Goal: Task Accomplishment & Management: Complete application form

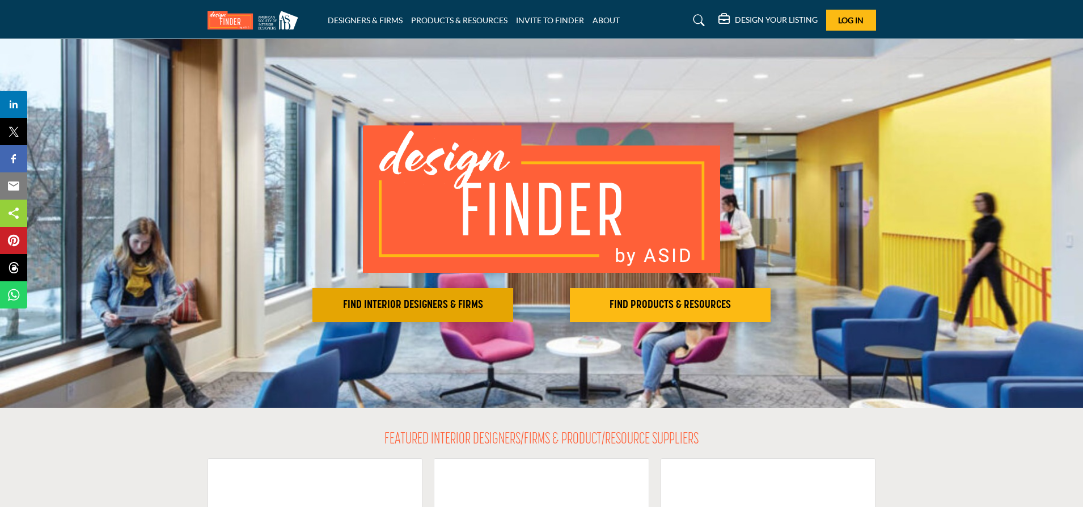
click at [435, 300] on h2 "FIND INTERIOR DESIGNERS & FIRMS" at bounding box center [413, 305] width 194 height 14
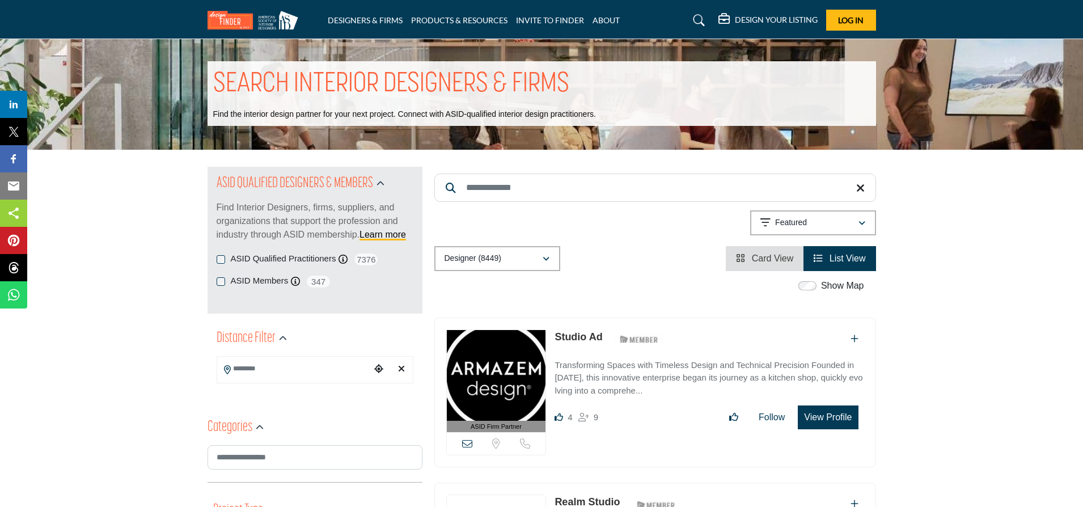
click at [758, 260] on span "Card View" at bounding box center [773, 258] width 42 height 10
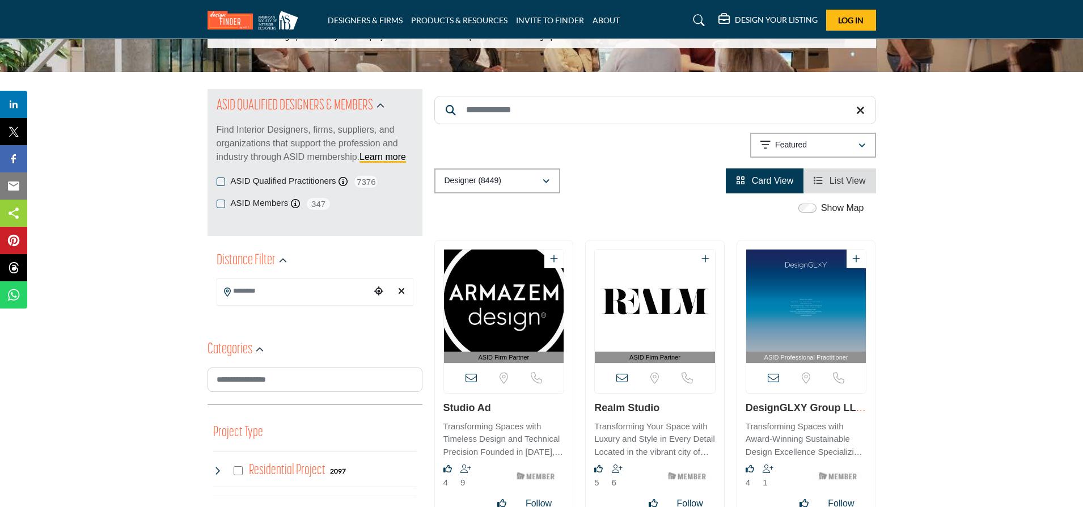
scroll to position [77, 0]
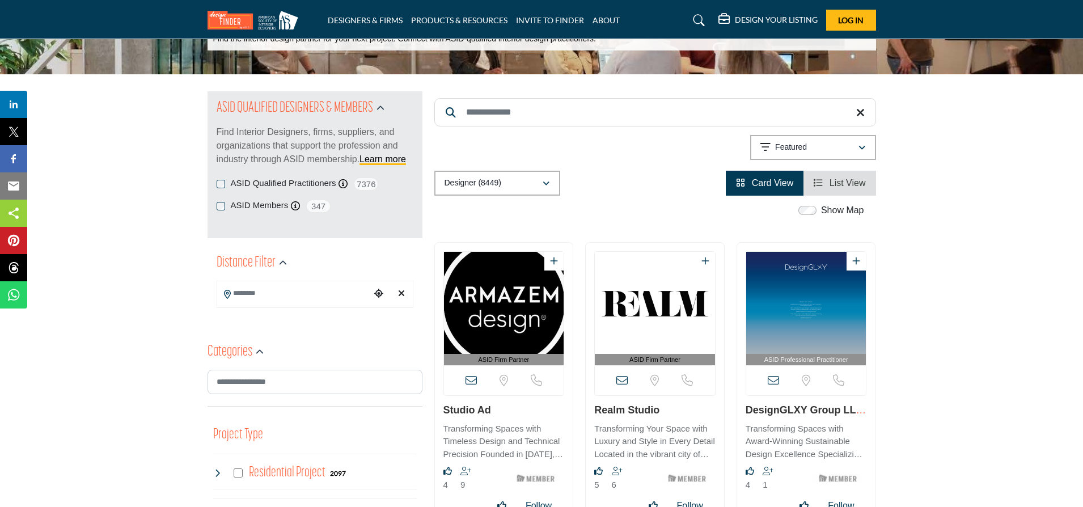
click at [836, 184] on span "List View" at bounding box center [847, 183] width 36 height 10
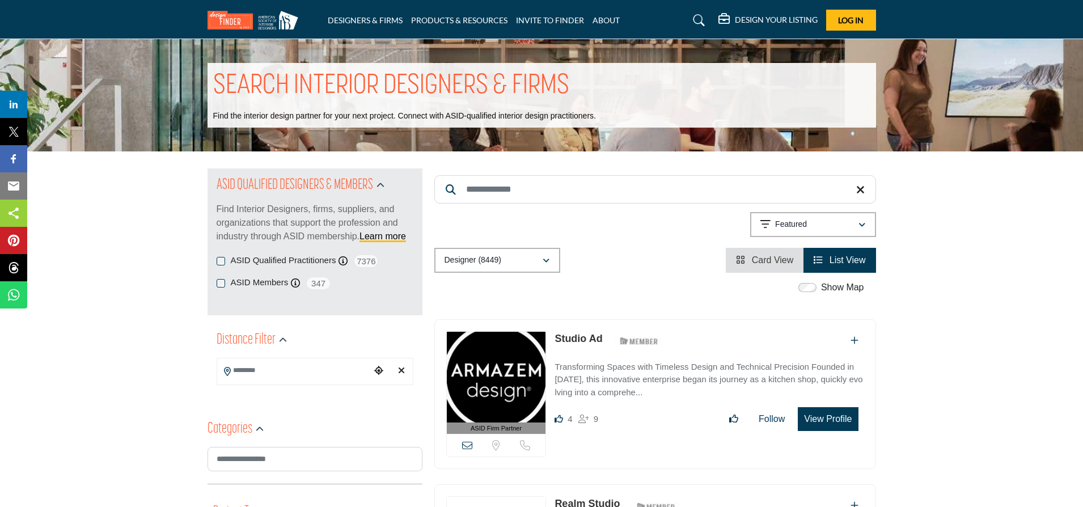
click at [828, 419] on button "View Profile" at bounding box center [827, 419] width 60 height 24
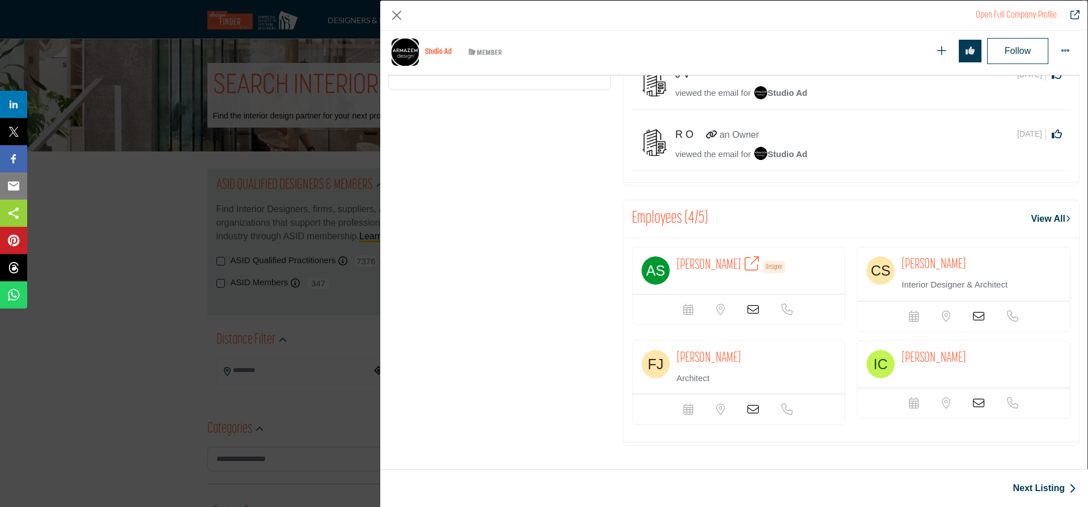
scroll to position [582, 0]
click at [974, 315] on icon "Company Data Modal" at bounding box center [978, 317] width 11 height 11
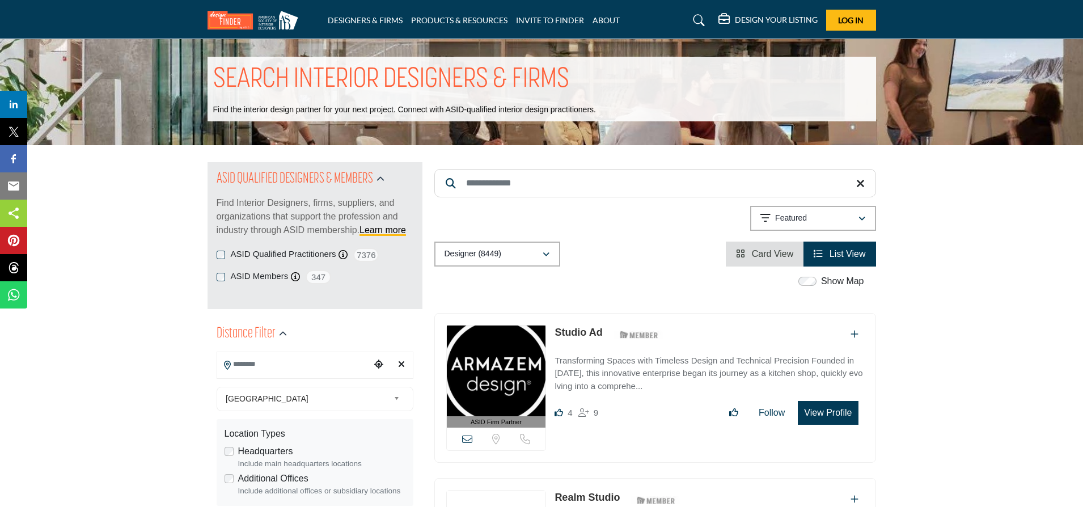
click at [247, 368] on input "Search Location" at bounding box center [293, 364] width 153 height 22
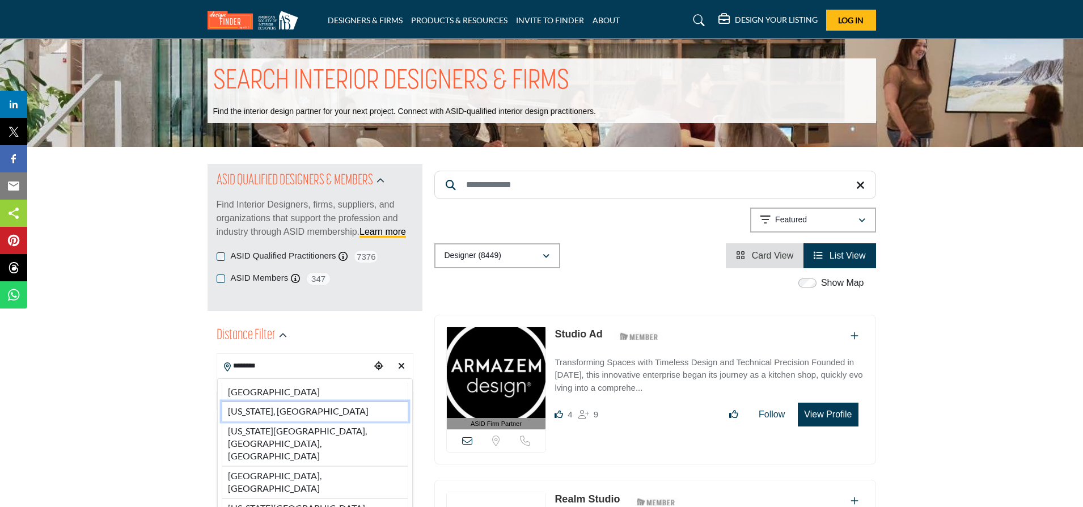
click at [248, 412] on li "Virginia, USA" at bounding box center [315, 410] width 186 height 19
type input "**********"
type input "***"
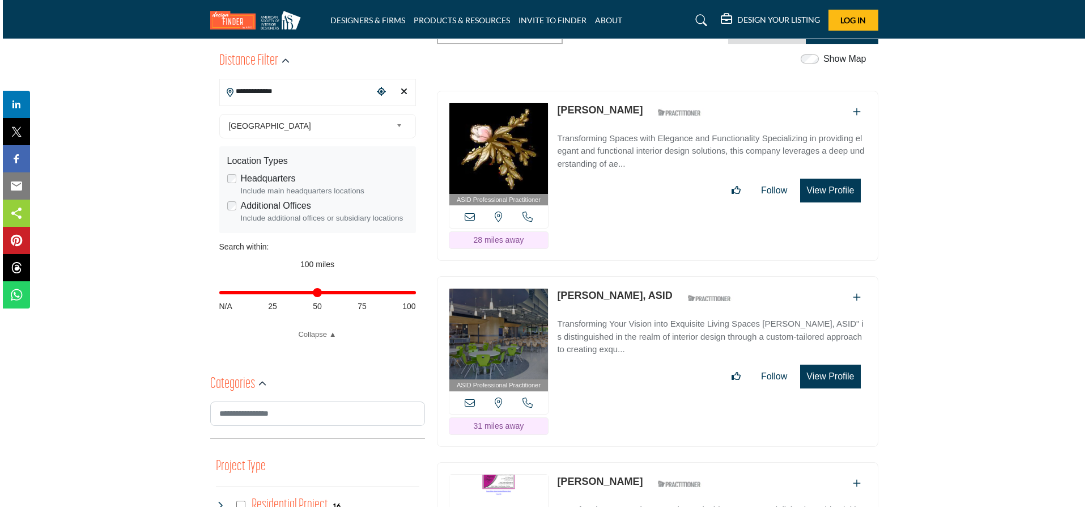
scroll to position [281, 0]
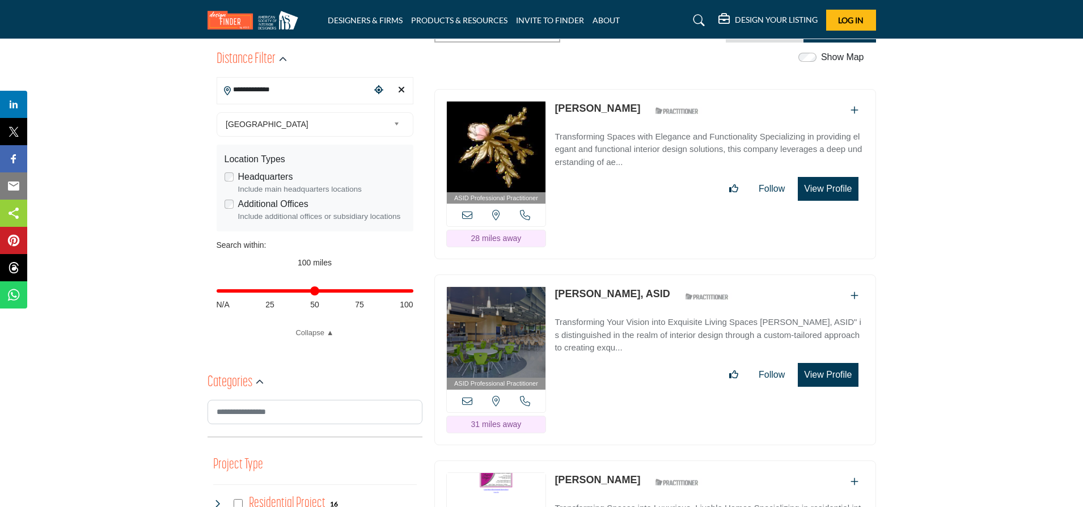
click at [826, 187] on button "View Profile" at bounding box center [827, 189] width 60 height 24
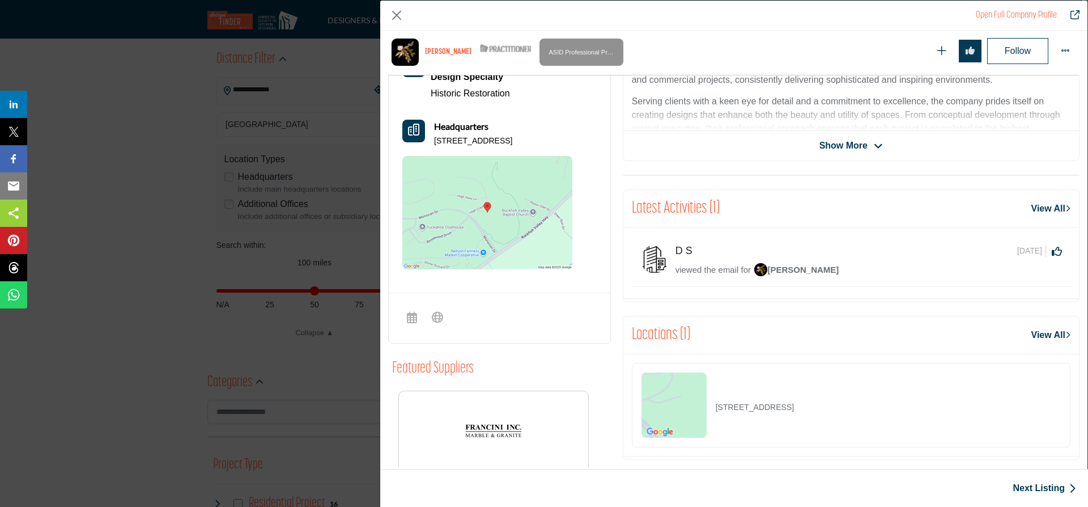
scroll to position [347, 0]
click at [843, 141] on span "Show More" at bounding box center [844, 145] width 48 height 14
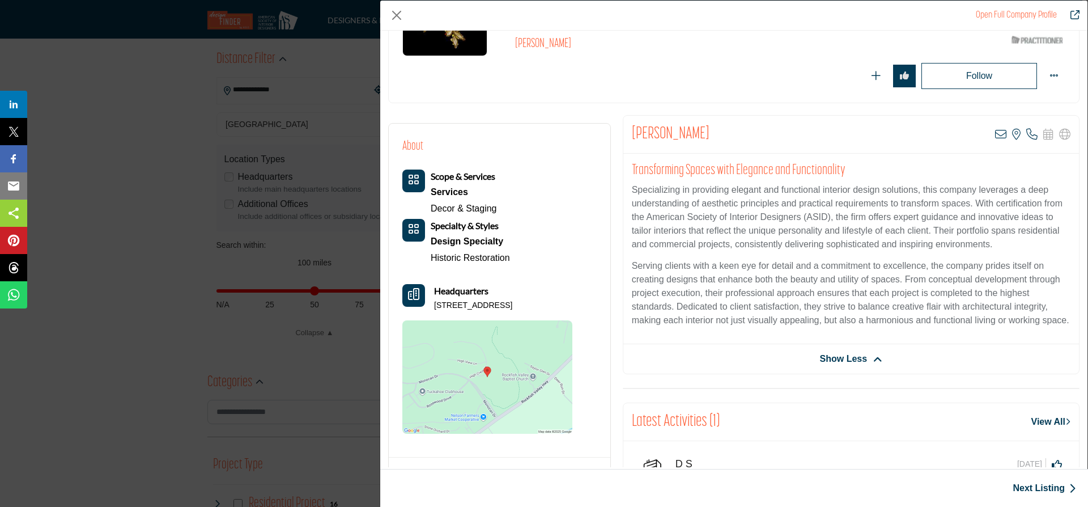
scroll to position [134, 0]
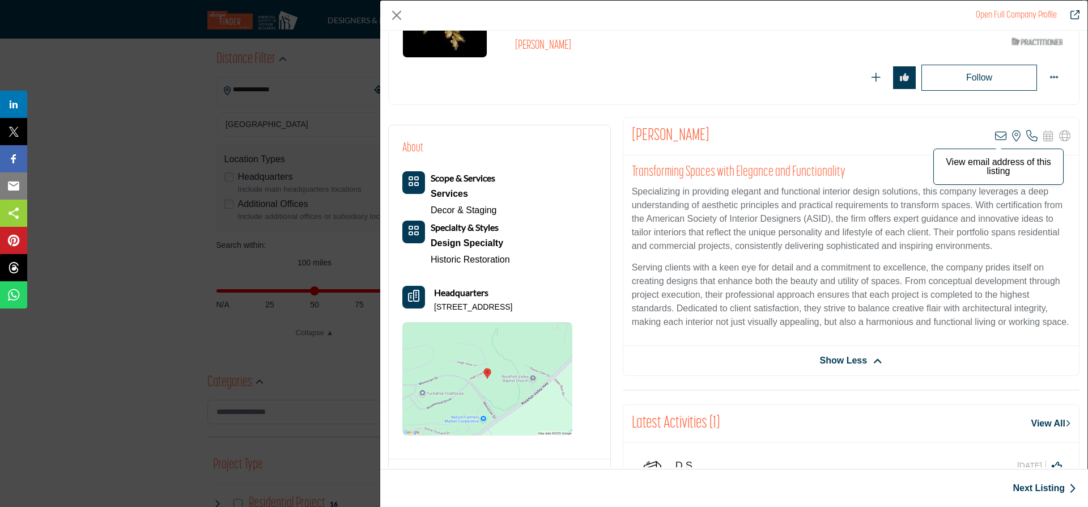
click at [995, 134] on icon "Company Data Modal" at bounding box center [1000, 135] width 11 height 11
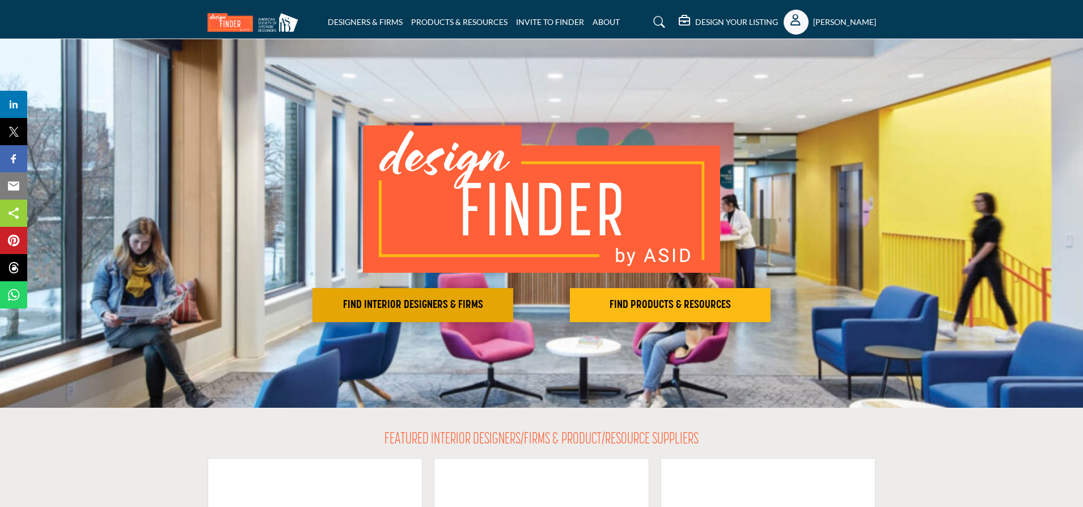
click at [398, 302] on h2 "FIND INTERIOR DESIGNERS & FIRMS" at bounding box center [413, 305] width 194 height 14
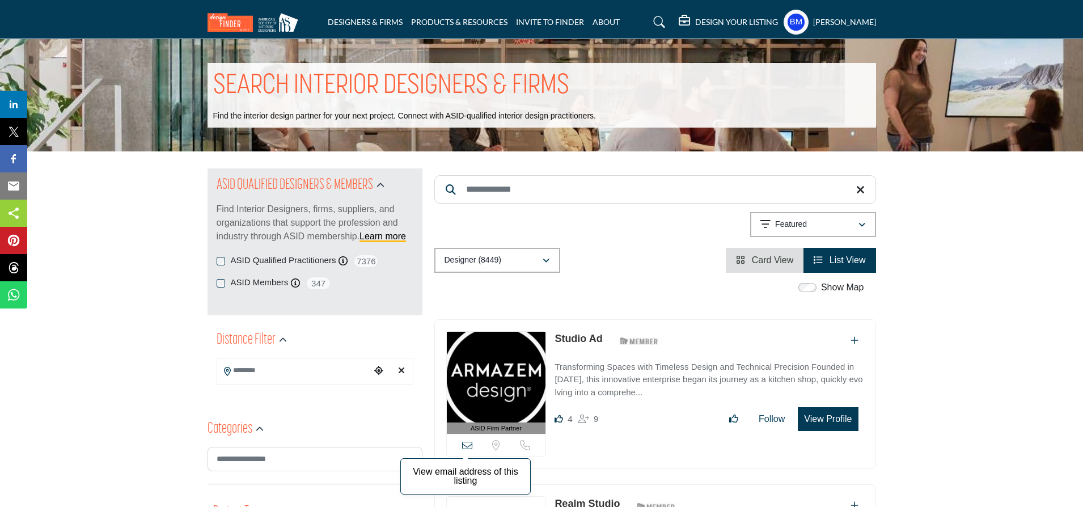
click at [466, 445] on icon at bounding box center [467, 445] width 10 height 10
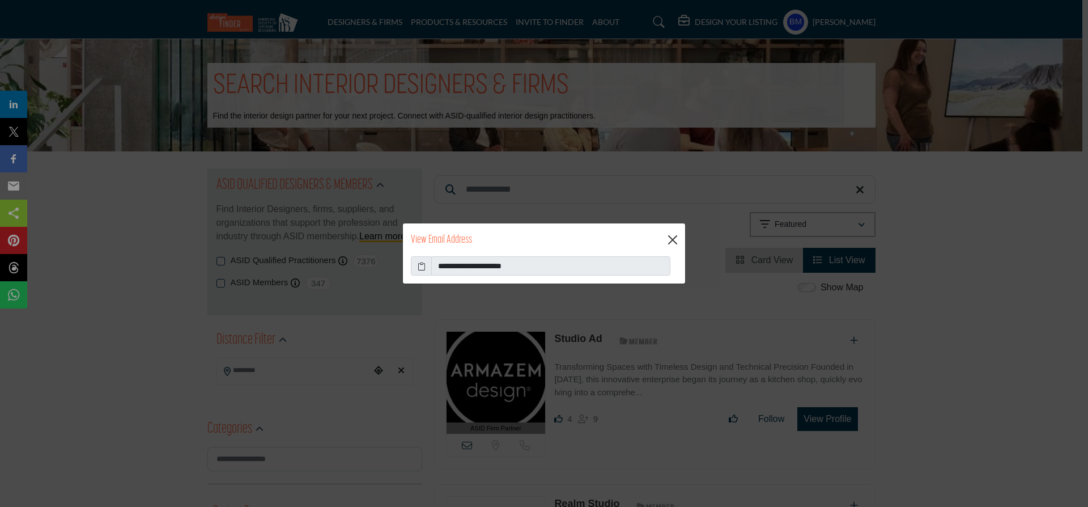
click at [672, 240] on button "Close" at bounding box center [672, 239] width 17 height 17
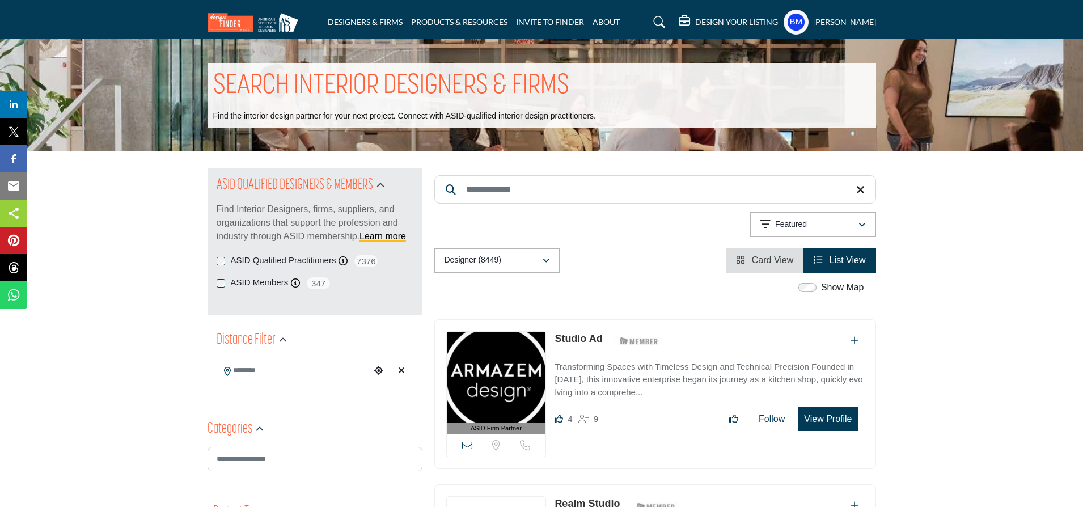
click at [831, 20] on h5 "[PERSON_NAME]" at bounding box center [844, 21] width 63 height 11
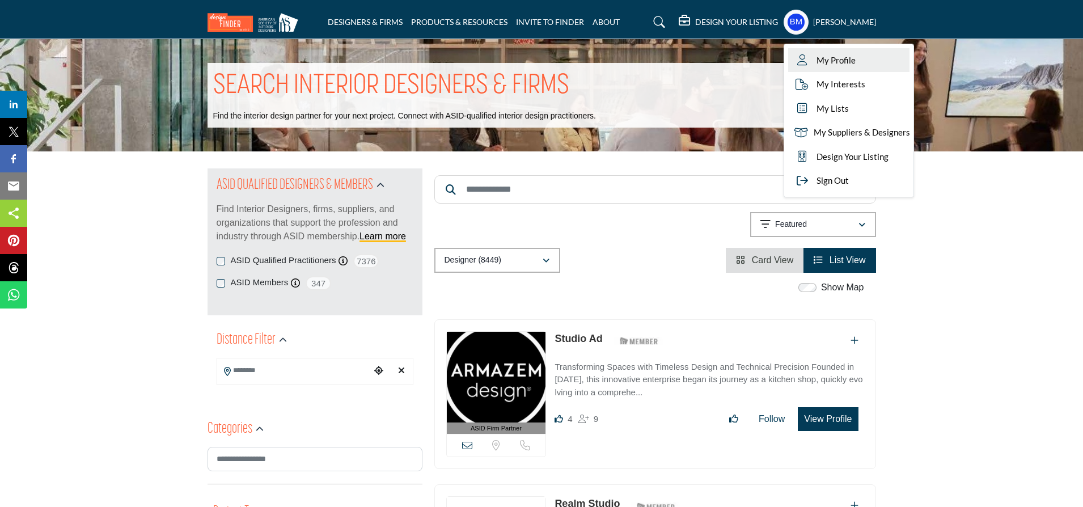
click at [842, 58] on span "My Profile" at bounding box center [835, 60] width 39 height 13
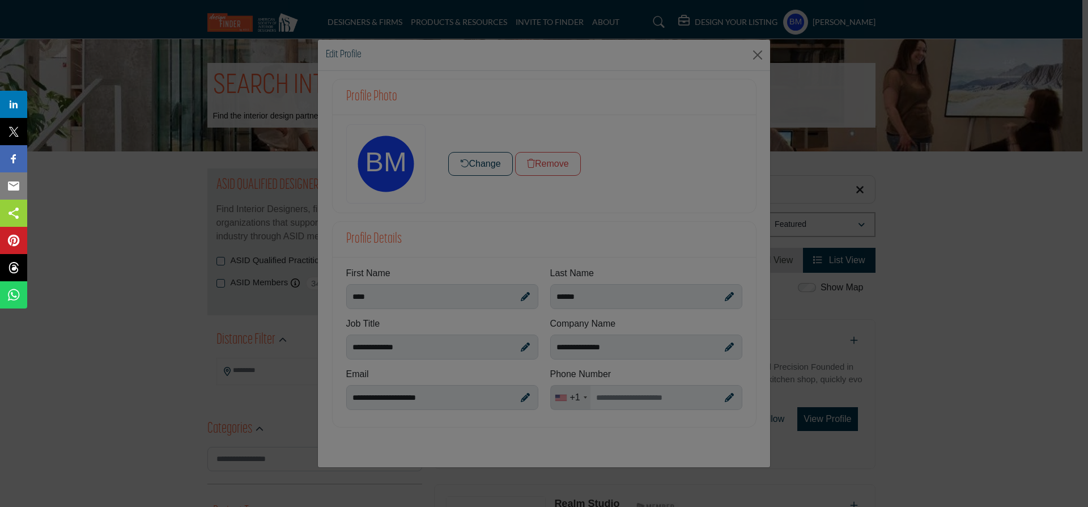
click at [495, 166] on div at bounding box center [544, 253] width 1088 height 507
click at [610, 400] on div at bounding box center [544, 253] width 1088 height 507
click at [609, 399] on div at bounding box center [544, 253] width 1088 height 507
click at [728, 397] on div at bounding box center [544, 253] width 1088 height 507
click at [473, 165] on div at bounding box center [544, 253] width 1088 height 507
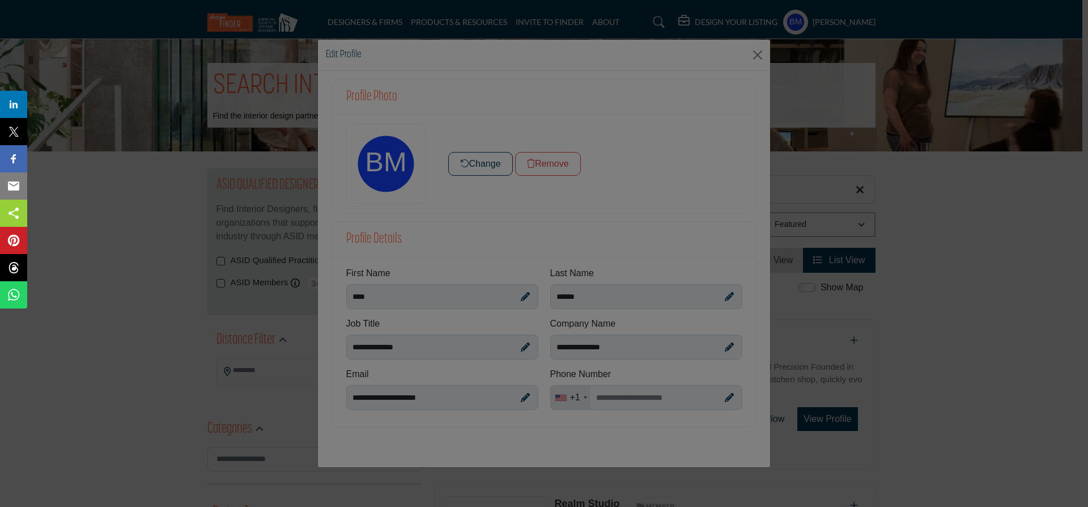
click at [341, 54] on div at bounding box center [544, 253] width 1088 height 507
click at [757, 56] on div at bounding box center [544, 253] width 1088 height 507
click at [875, 160] on div at bounding box center [544, 253] width 1088 height 507
click at [759, 56] on div at bounding box center [544, 253] width 1088 height 507
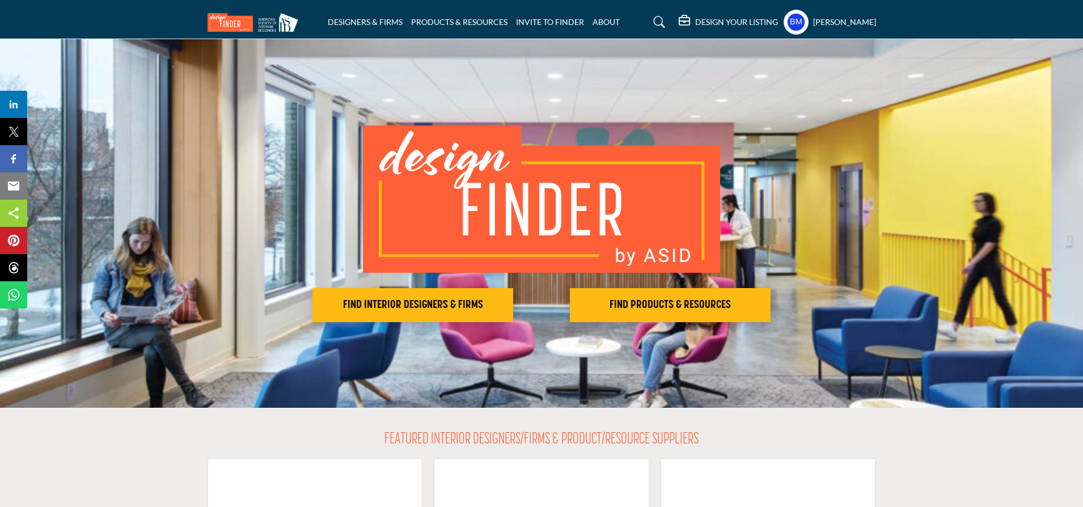
click at [808, 23] on profile-featured-dc3ac4de-4cd1-4178-a679-50ae619e6746 "Show hide supplier dropdown" at bounding box center [795, 22] width 25 height 25
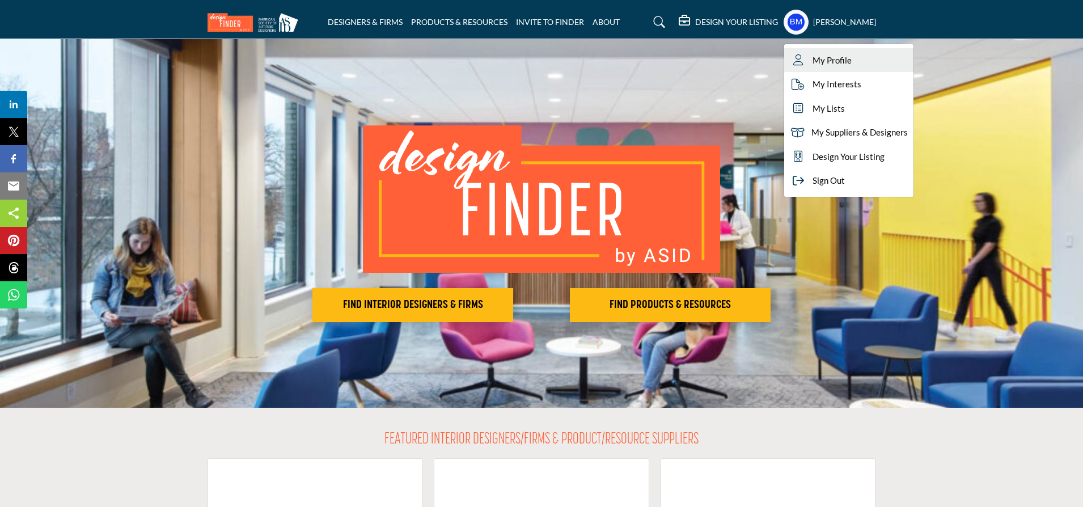
click at [846, 63] on span "My Profile" at bounding box center [831, 60] width 39 height 13
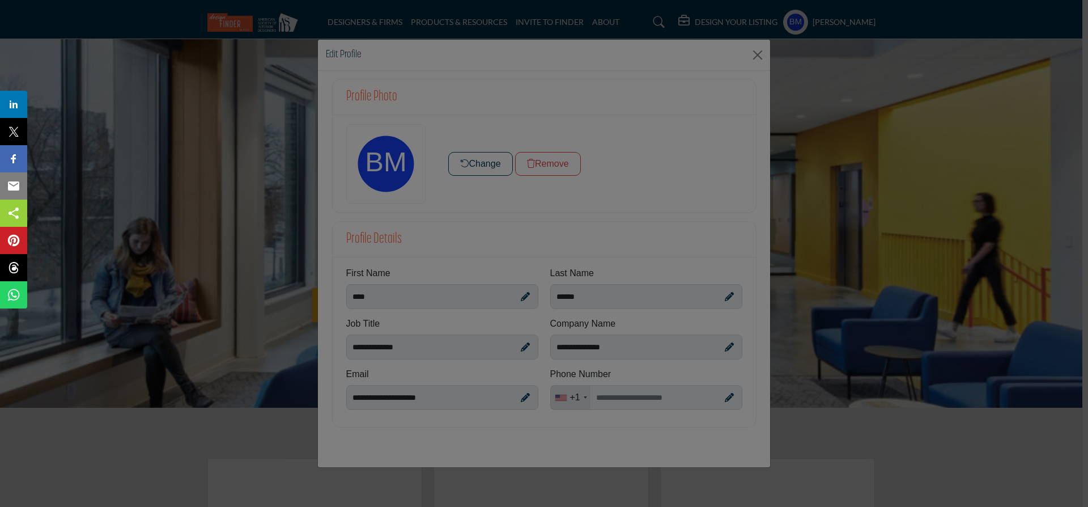
click at [756, 53] on div at bounding box center [544, 253] width 1088 height 507
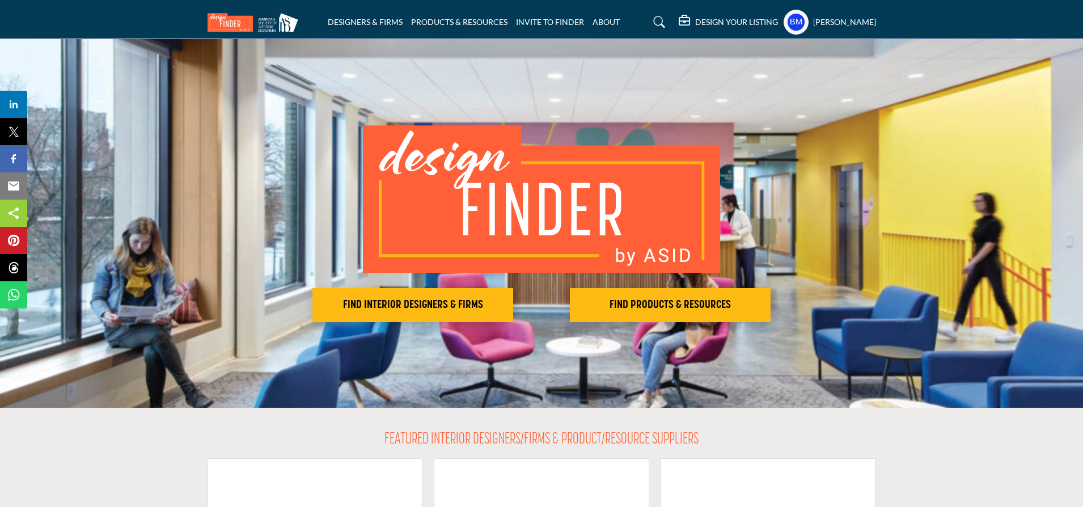
click at [738, 22] on h5 "DESIGN YOUR LISTING" at bounding box center [736, 22] width 83 height 10
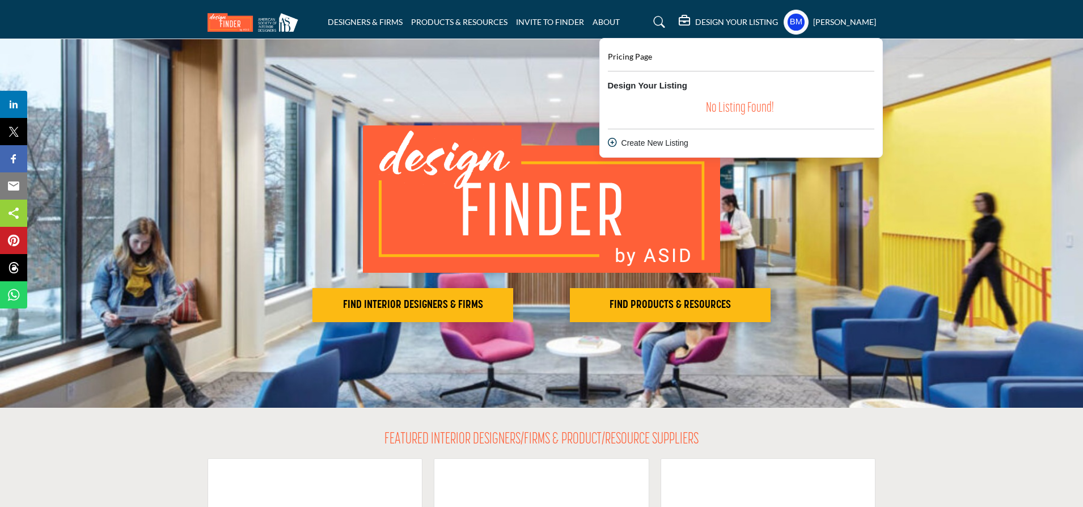
click at [642, 141] on div "Create New Listing" at bounding box center [741, 143] width 266 height 12
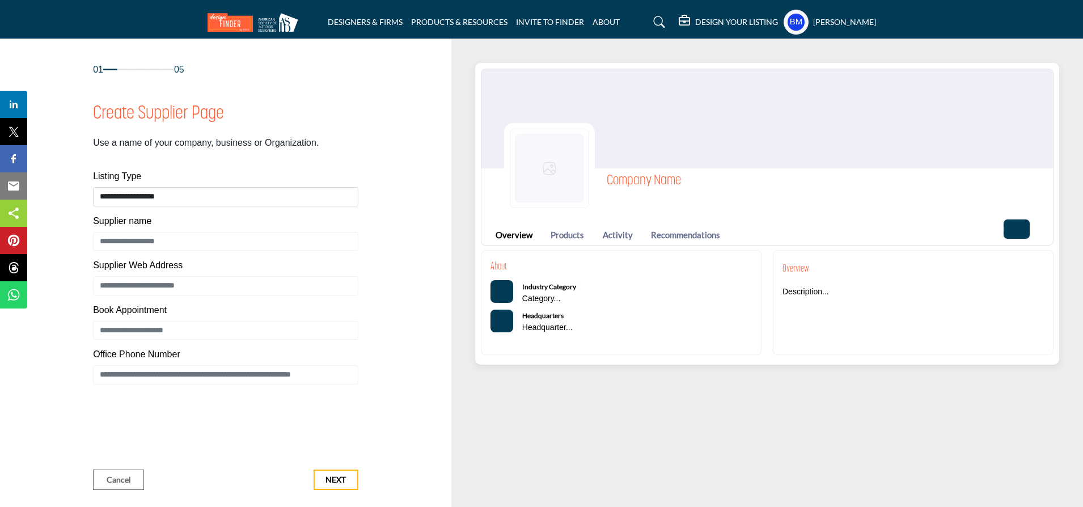
click at [550, 169] on img at bounding box center [549, 168] width 79 height 79
click at [499, 288] on icon "Categories List" at bounding box center [500, 291] width 11 height 11
click at [628, 181] on h1 "Company Name" at bounding box center [643, 181] width 74 height 20
select select "**********"
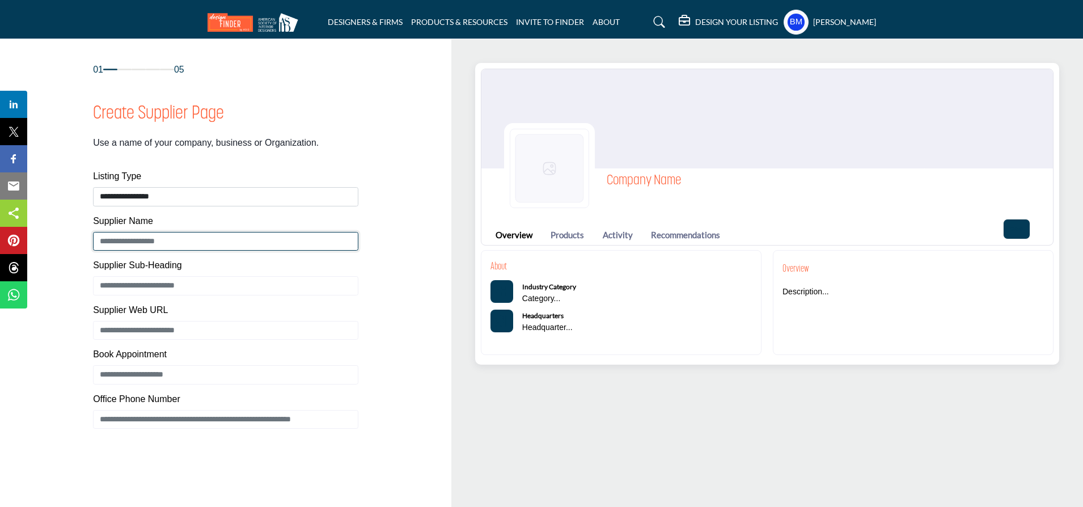
click at [143, 242] on input "Enter Supplier name" at bounding box center [225, 241] width 265 height 19
type input "**********"
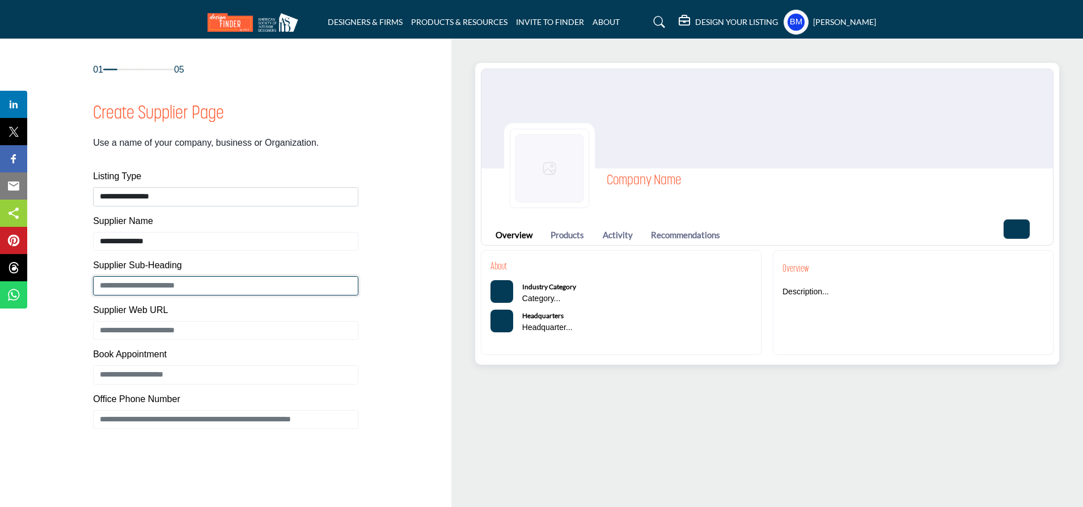
click at [143, 286] on input "Enter Supplier Sub-Heading" at bounding box center [225, 285] width 265 height 19
type input "**********"
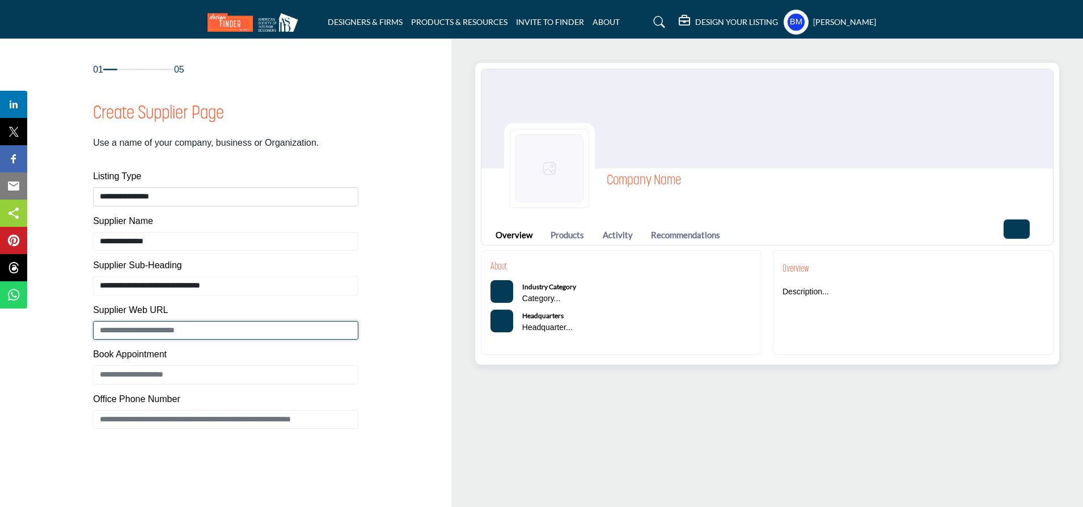
click at [133, 330] on input "Enter Supplier Web Address" at bounding box center [225, 330] width 265 height 19
type input "**********"
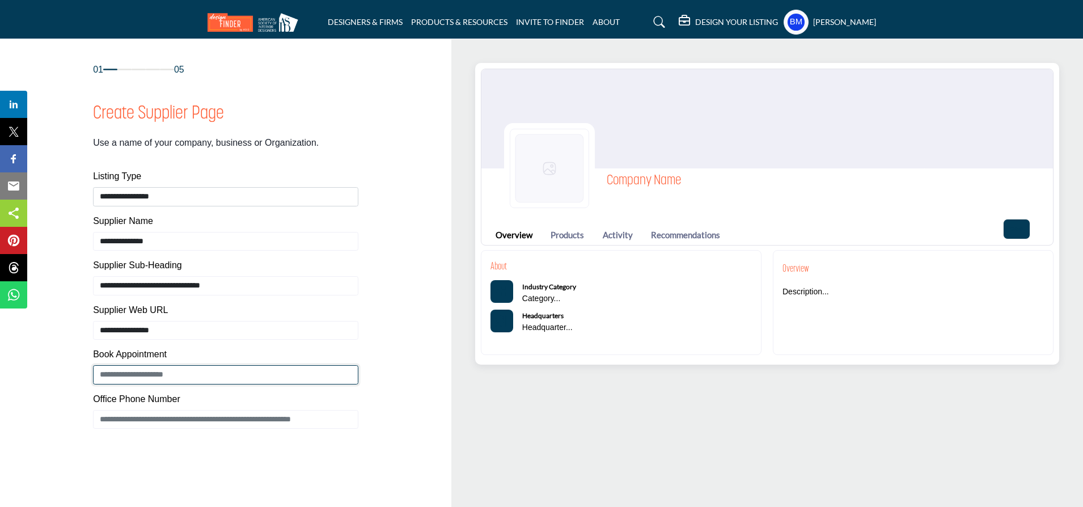
click at [134, 374] on input "Enter Book Appointment" at bounding box center [225, 374] width 265 height 19
type input "**********"
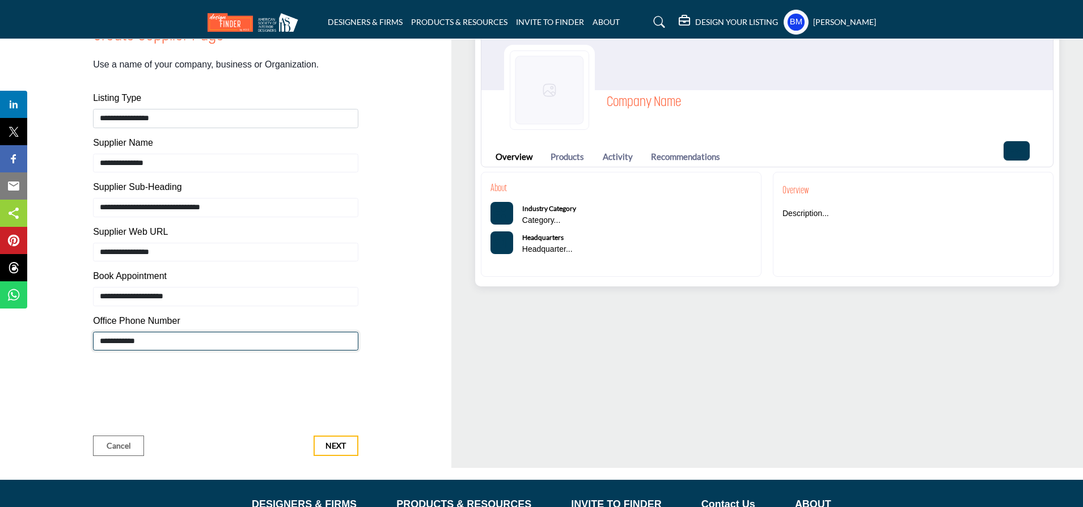
scroll to position [83, 0]
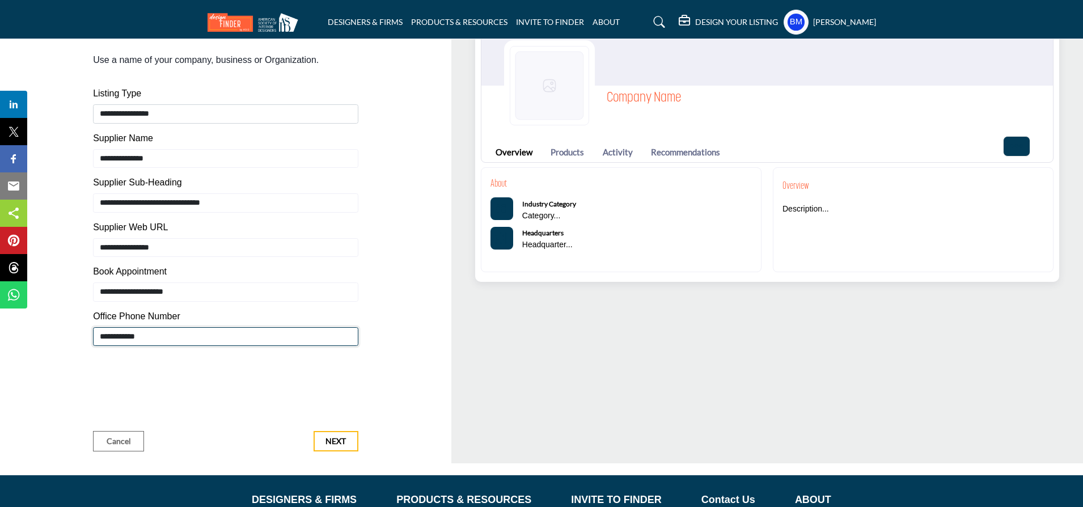
type input "**********"
click at [336, 440] on span "Next" at bounding box center [335, 440] width 20 height 11
type input "**********"
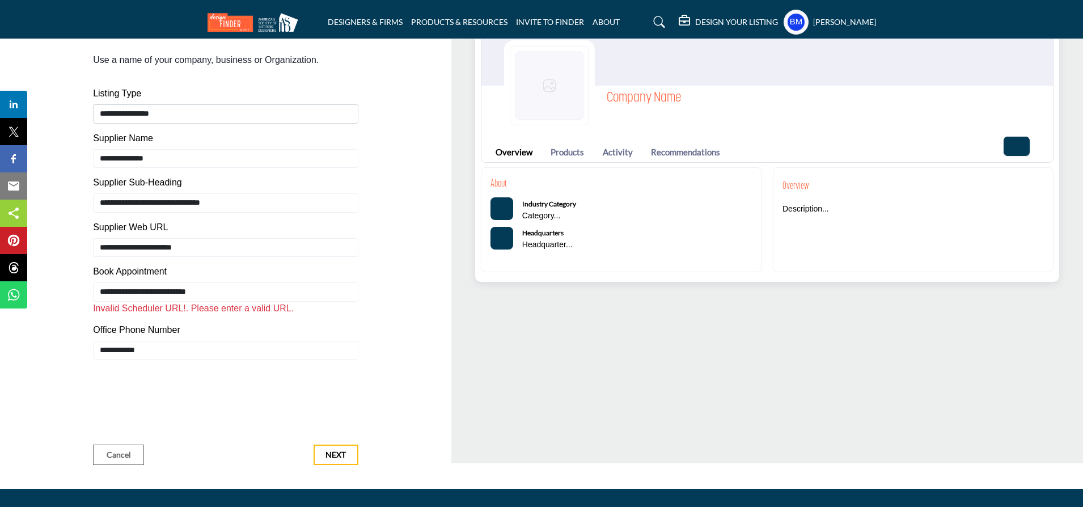
scroll to position [91, 0]
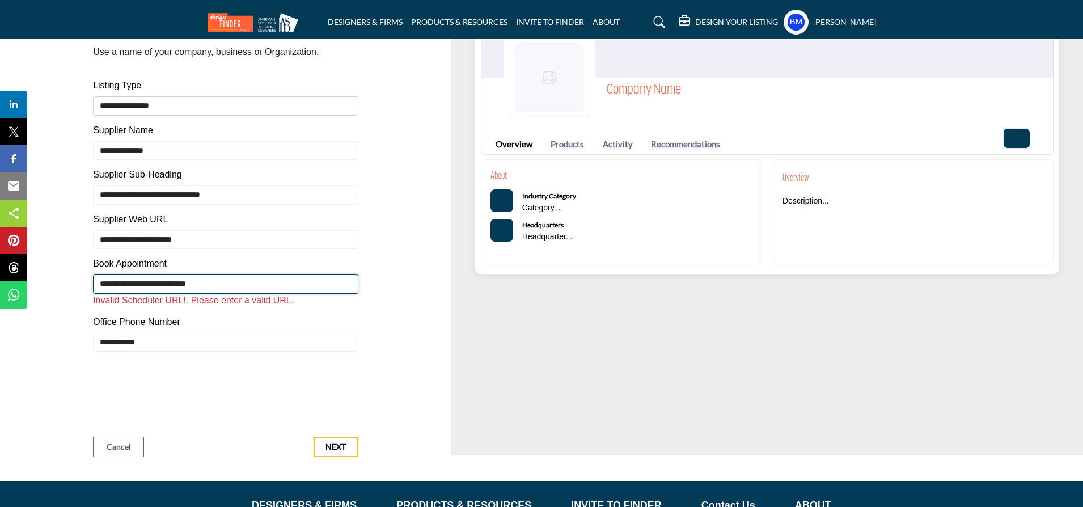
drag, startPoint x: 222, startPoint y: 284, endPoint x: 70, endPoint y: 281, distance: 151.4
click at [70, 281] on div "01 05 Create Supplier Page Listing Type Supplier Name" at bounding box center [225, 214] width 415 height 485
click at [334, 447] on span "Next" at bounding box center [335, 446] width 20 height 11
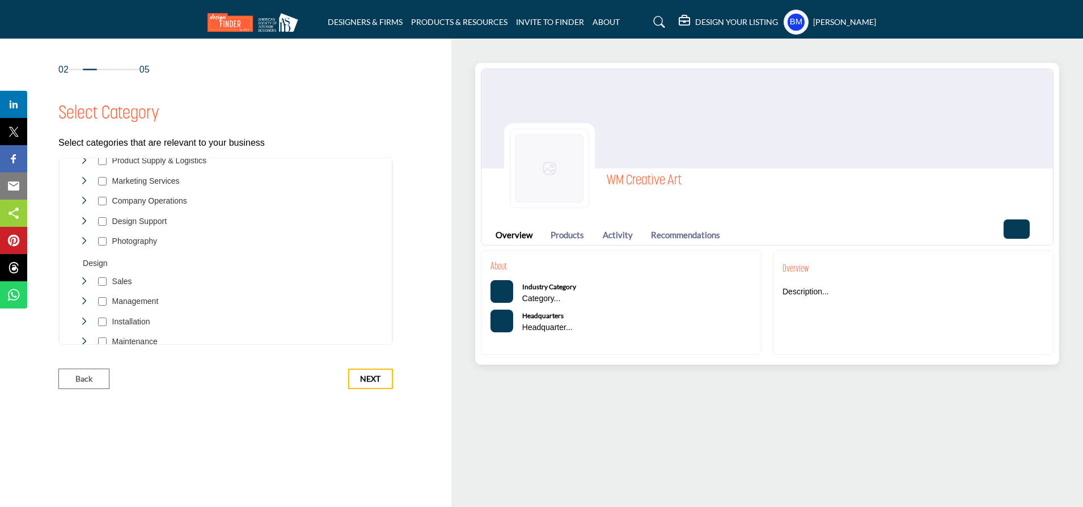
scroll to position [875, 0]
click at [370, 378] on span "Next" at bounding box center [370, 378] width 20 height 11
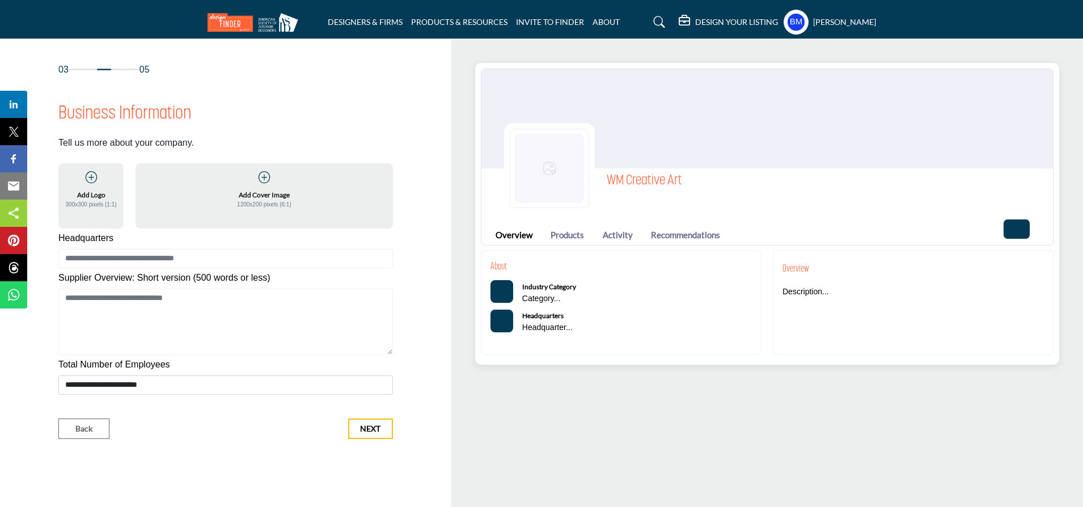
click at [88, 193] on h5 "Add Logo" at bounding box center [91, 195] width 28 height 10
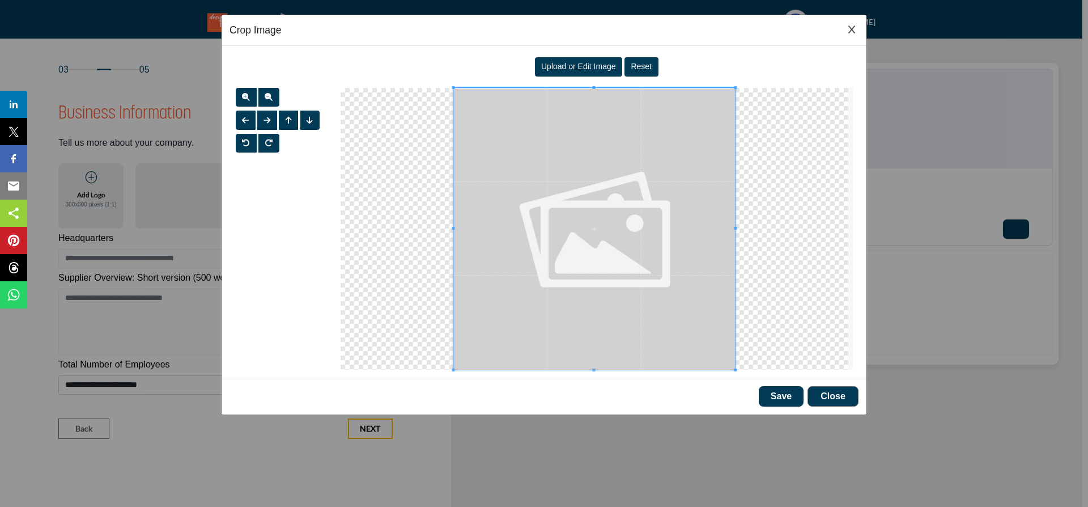
click at [577, 65] on span "Upload or Edit Image" at bounding box center [578, 66] width 75 height 9
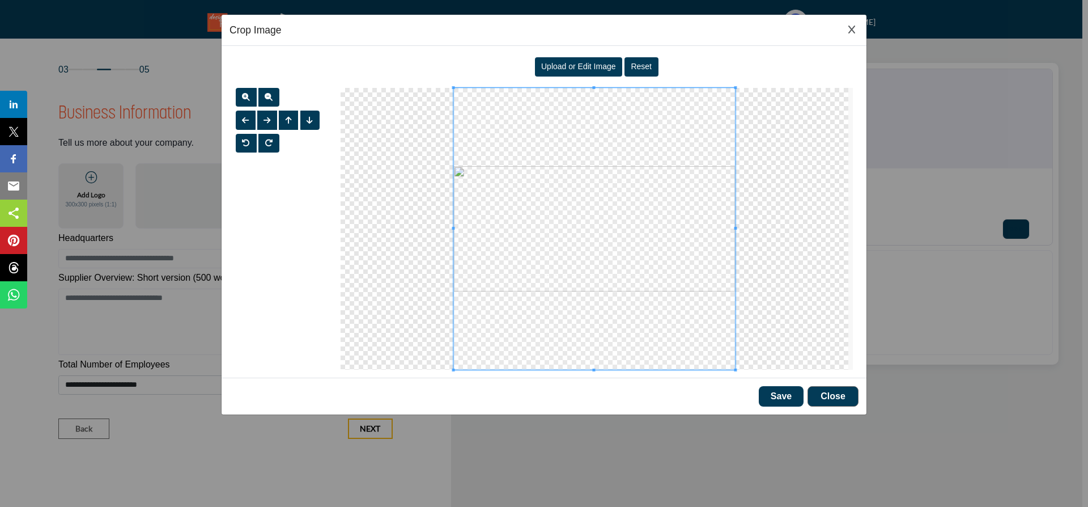
click at [771, 400] on button "Save" at bounding box center [781, 396] width 45 height 20
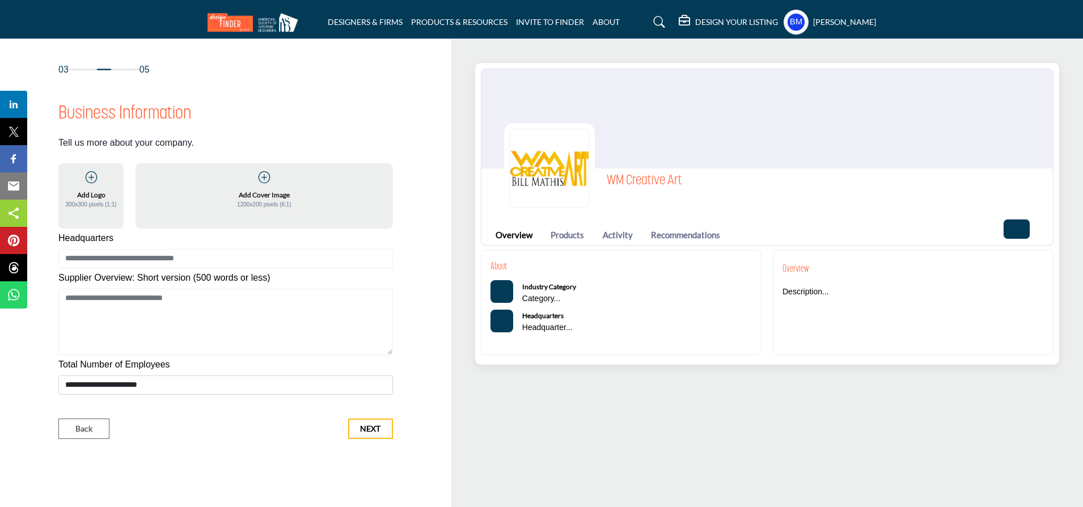
click at [264, 178] on icon at bounding box center [263, 177] width 11 height 11
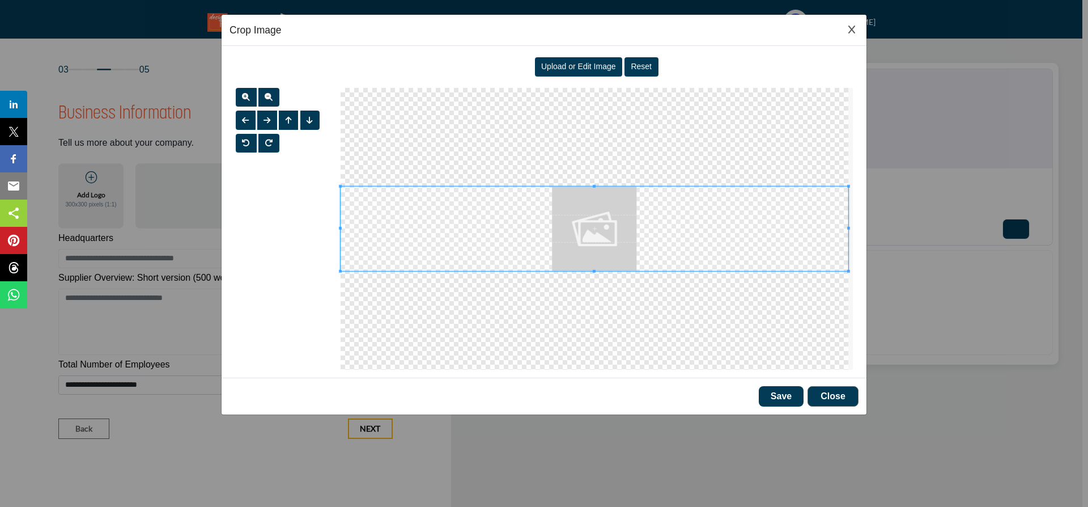
click at [576, 66] on span "Upload or Edit Image" at bounding box center [578, 66] width 75 height 9
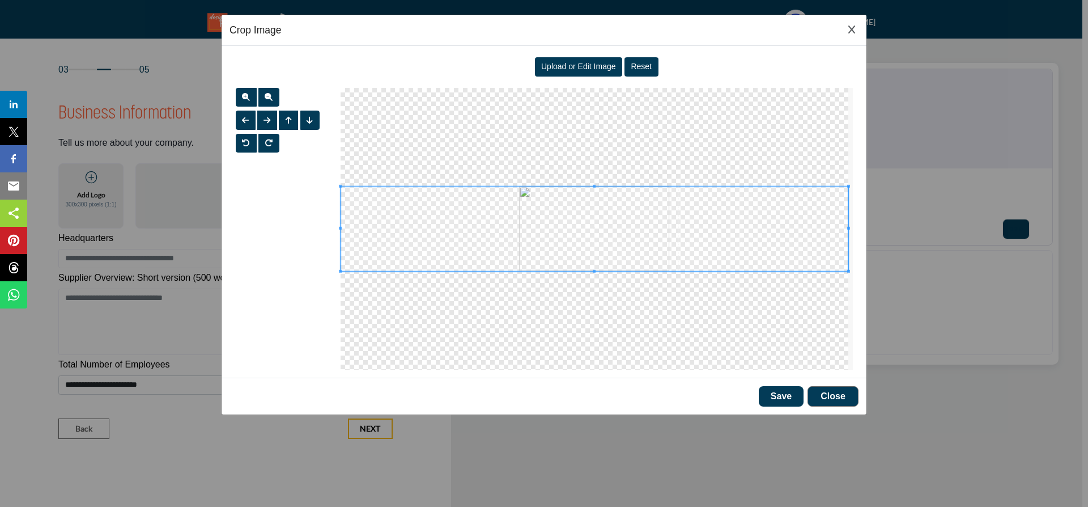
click at [779, 400] on button "Save" at bounding box center [781, 396] width 45 height 20
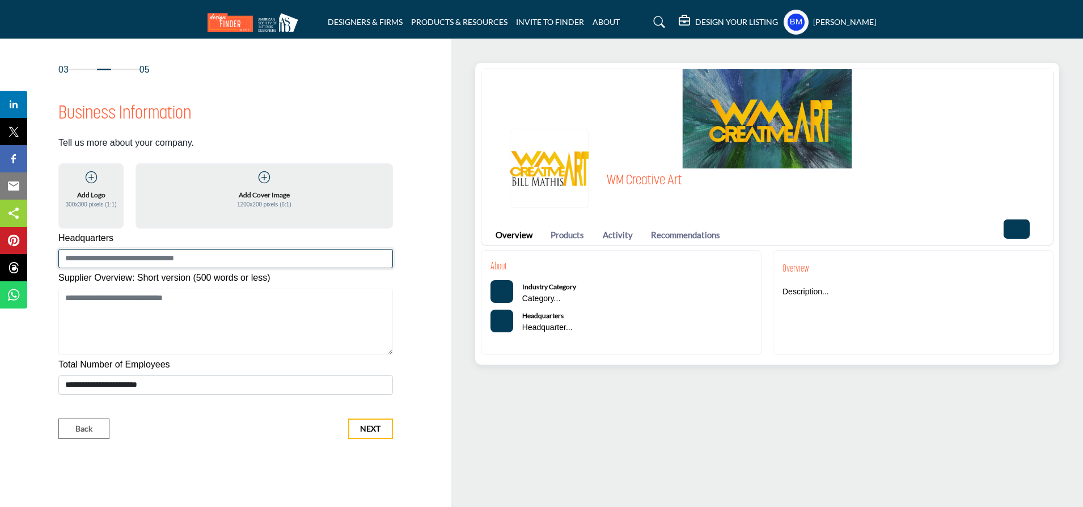
click at [207, 258] on input at bounding box center [225, 258] width 334 height 19
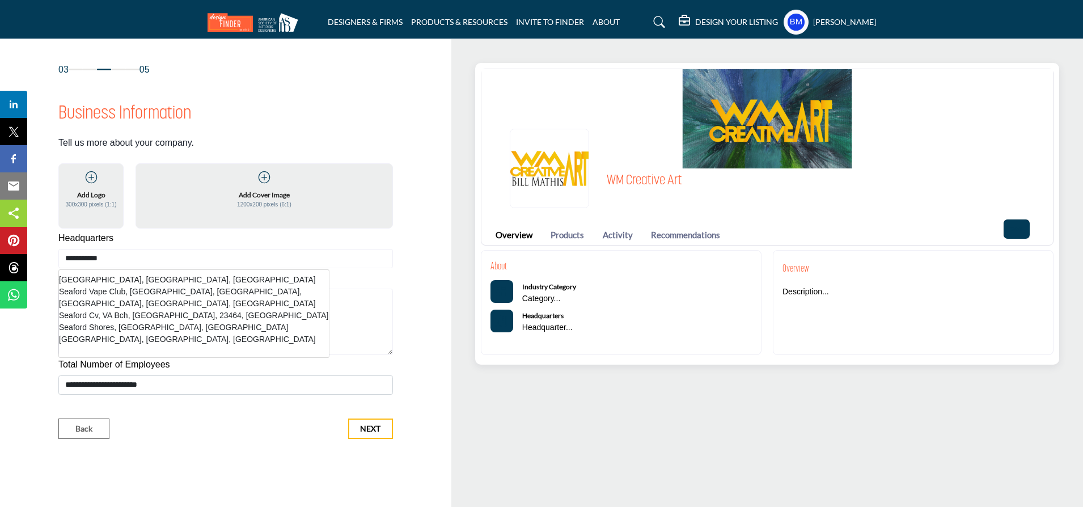
drag, startPoint x: 96, startPoint y: 278, endPoint x: 88, endPoint y: 277, distance: 8.0
click at [96, 278] on li "[GEOGRAPHIC_DATA], [GEOGRAPHIC_DATA], [GEOGRAPHIC_DATA]" at bounding box center [194, 280] width 270 height 12
type input "**********"
click at [107, 278] on label "Supplier Overview: Short version (500 words or less)" at bounding box center [163, 278] width 211 height 14
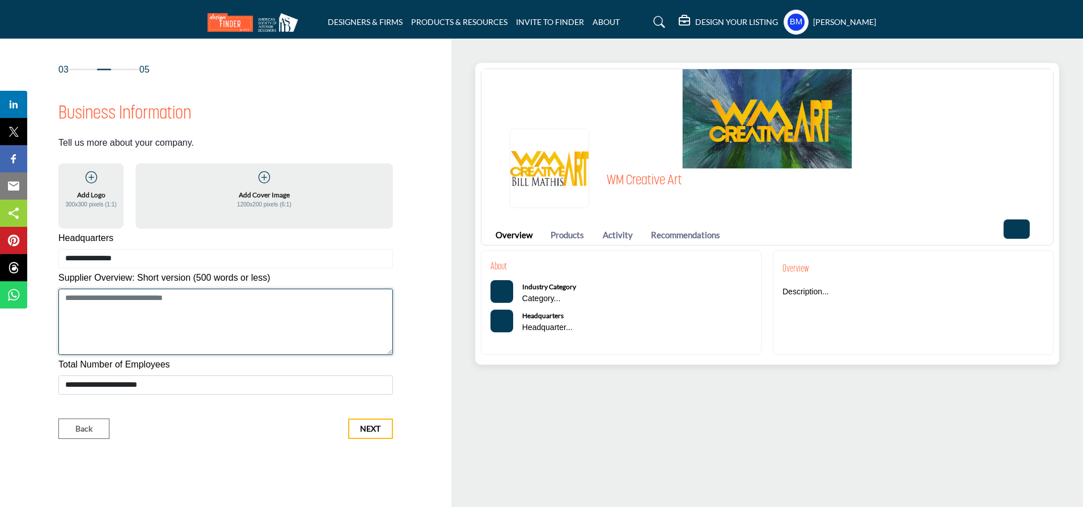
click at [90, 302] on textarea "Shortoverview" at bounding box center [225, 321] width 334 height 67
paste textarea "**********"
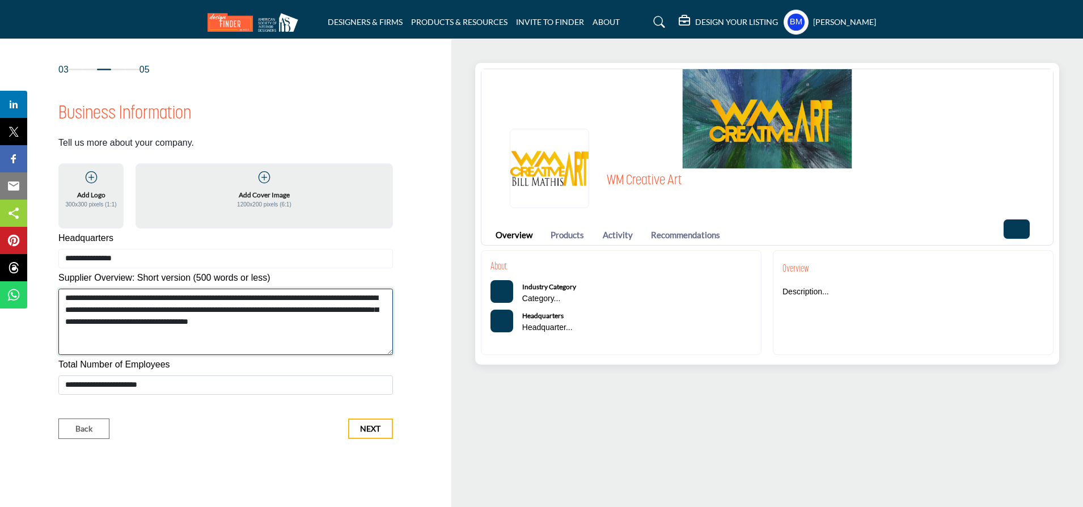
type textarea "**********"
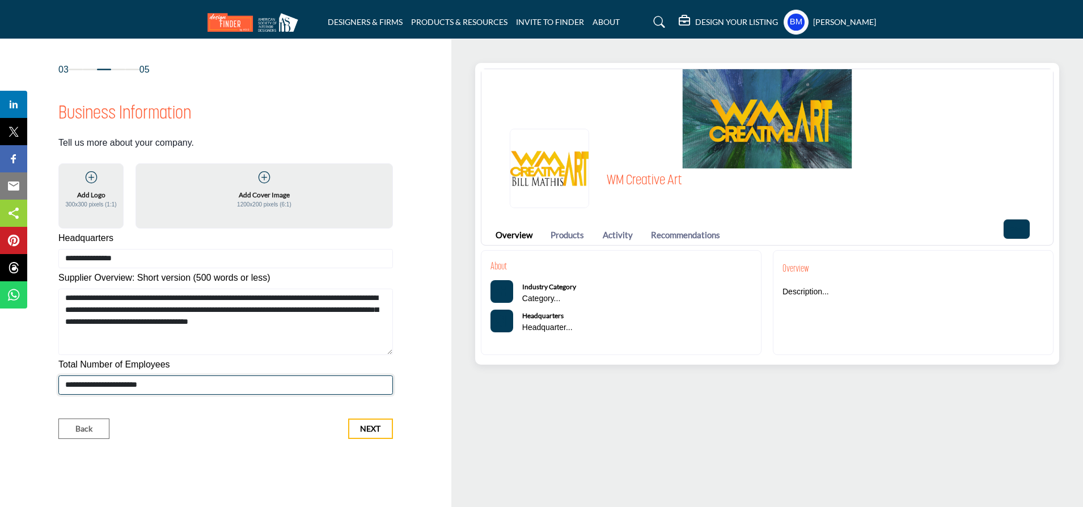
select select "***"
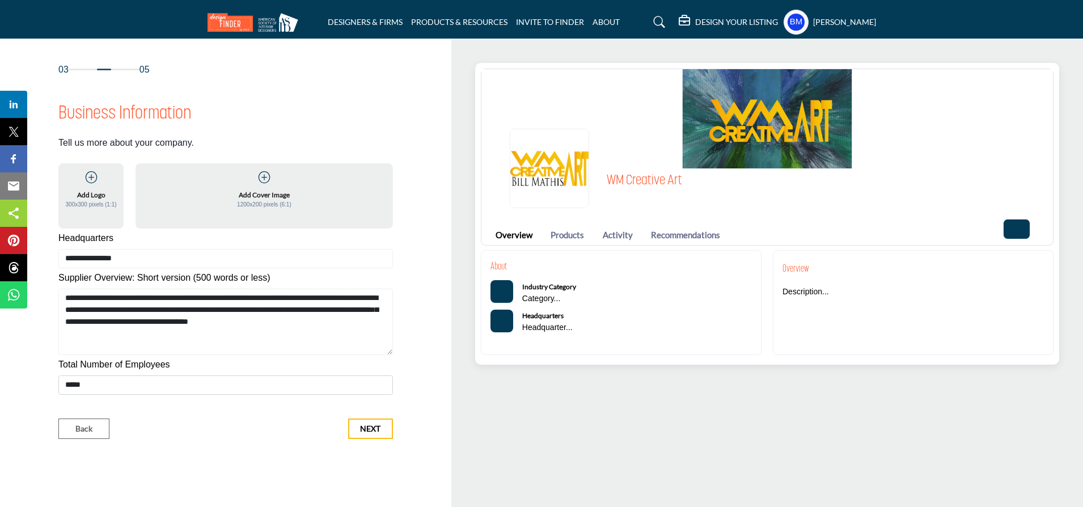
click at [367, 428] on span "Next" at bounding box center [370, 428] width 20 height 11
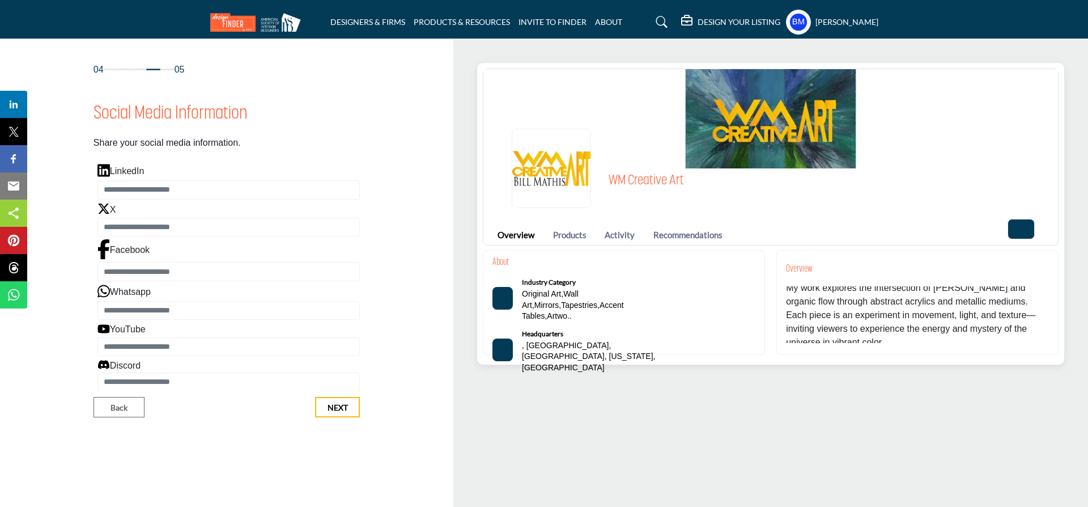
scroll to position [11, 0]
click at [336, 407] on span "Next" at bounding box center [338, 407] width 20 height 11
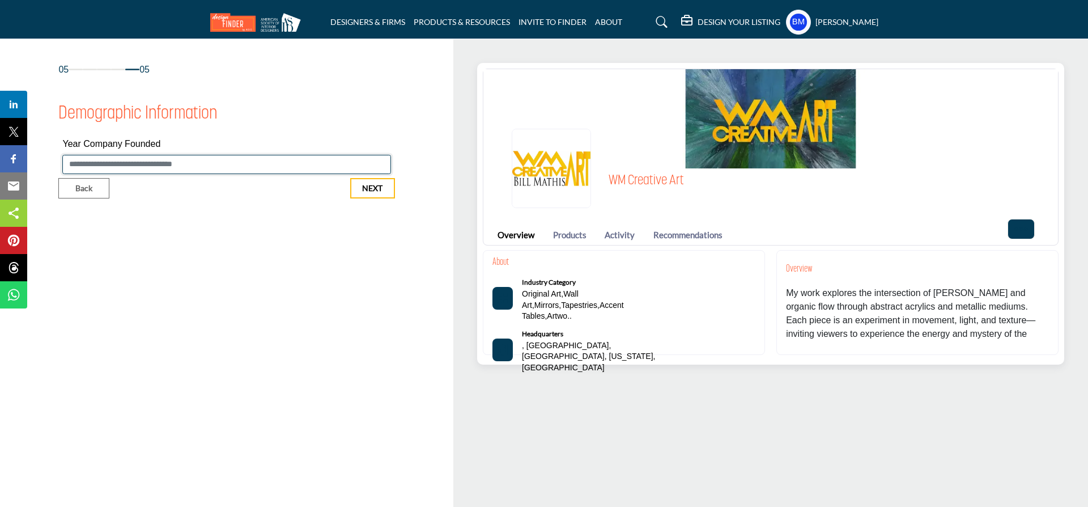
click at [136, 163] on input "Enter value for Year Company Founded" at bounding box center [226, 164] width 328 height 19
type input "****"
click at [363, 190] on span "Next" at bounding box center [372, 188] width 20 height 11
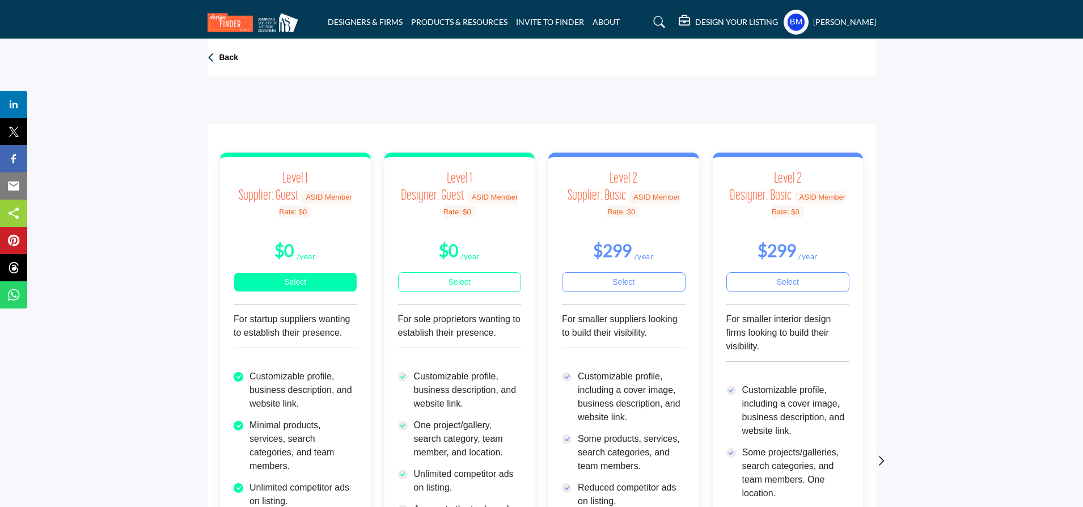
click at [297, 282] on link "Select" at bounding box center [296, 282] width 124 height 20
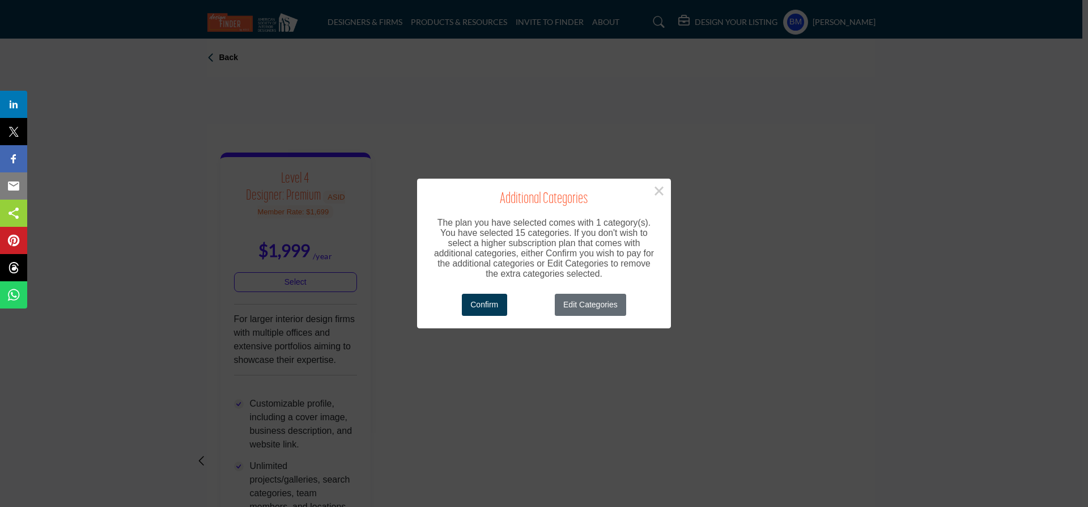
click at [599, 304] on button "Edit Categories" at bounding box center [591, 305] width 72 height 22
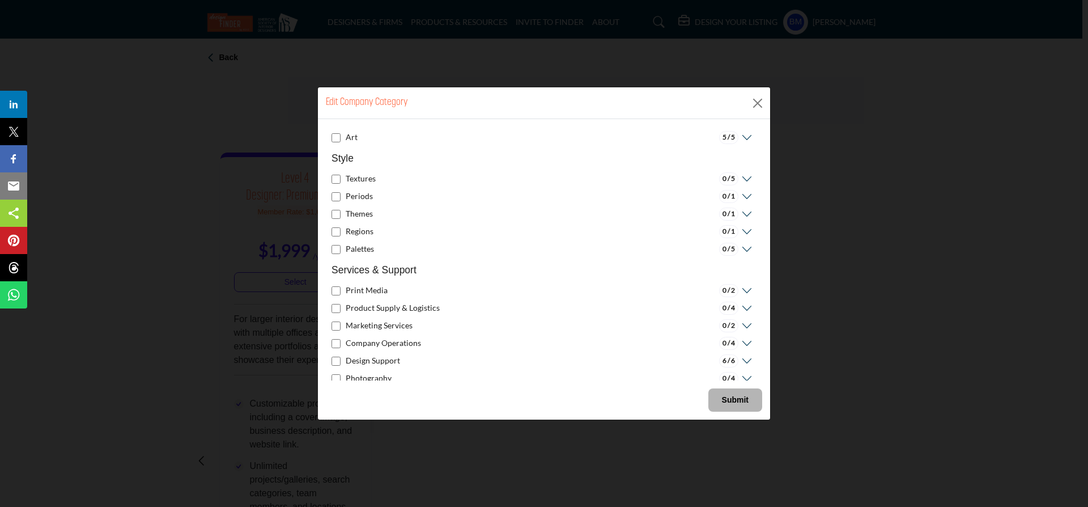
scroll to position [902, 0]
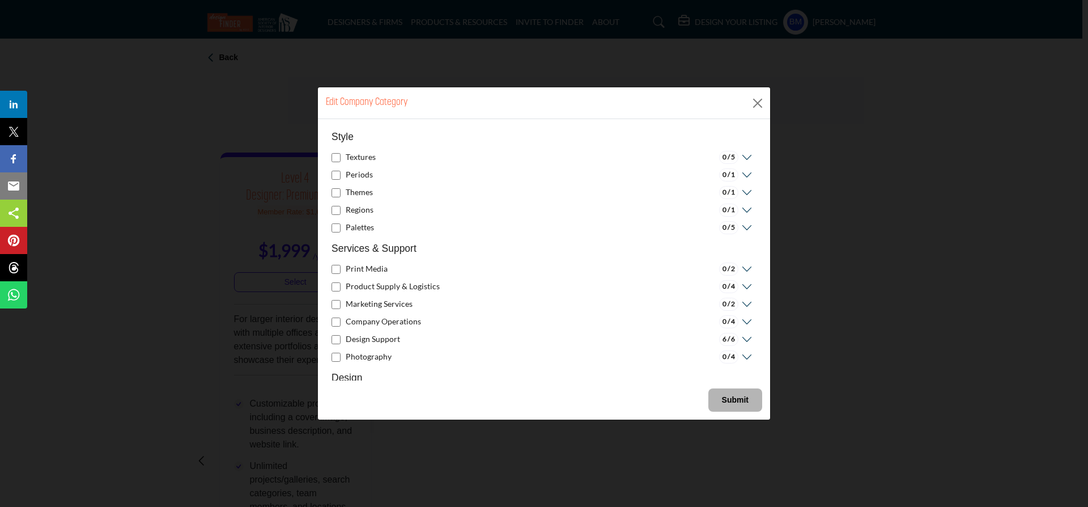
click at [337, 345] on div "Design Support" at bounding box center [366, 340] width 69 height 14
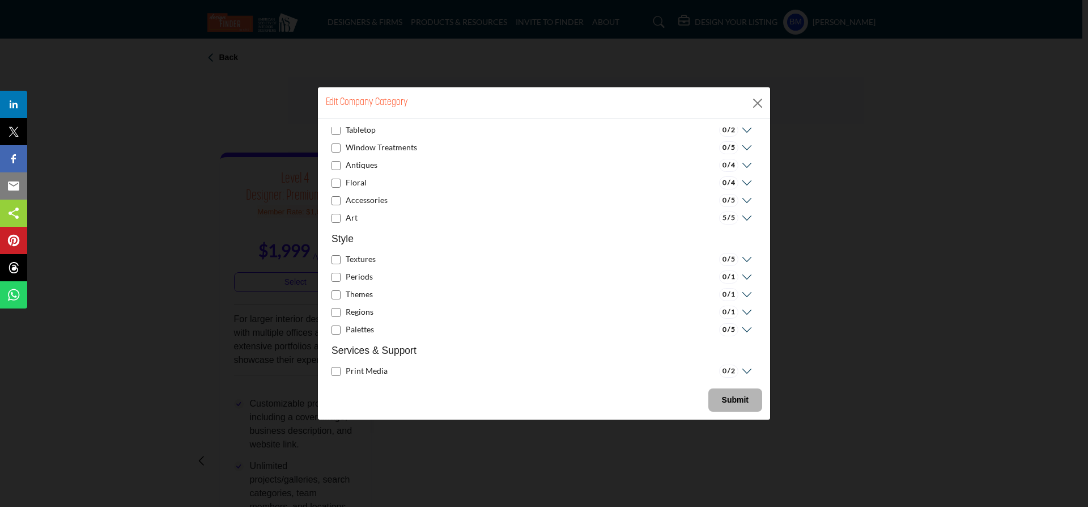
scroll to position [791, 0]
click at [742, 230] on icon at bounding box center [746, 231] width 14 height 11
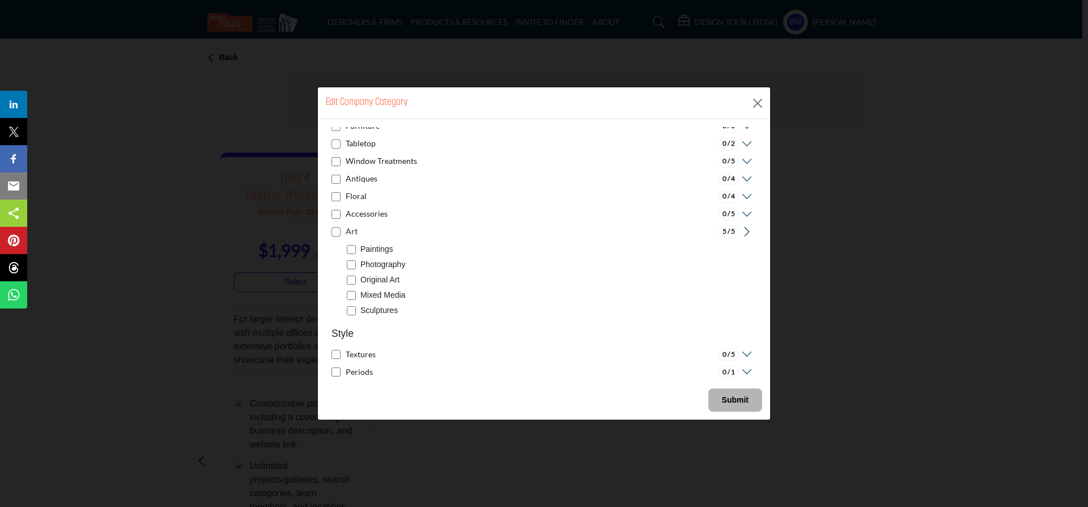
scroll to position [792, 0]
click at [727, 396] on b "Submit" at bounding box center [735, 399] width 27 height 9
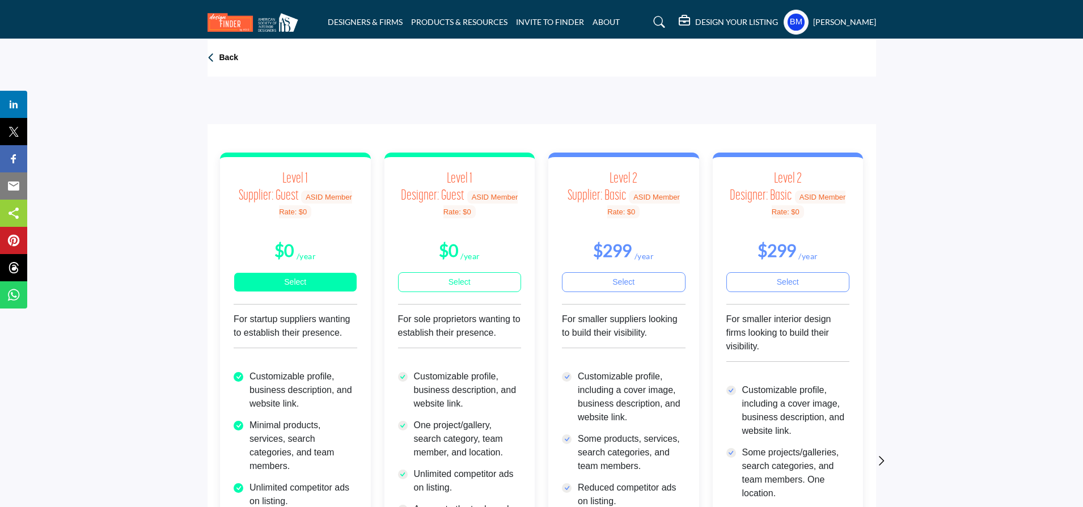
click at [283, 282] on link "Select" at bounding box center [296, 282] width 124 height 20
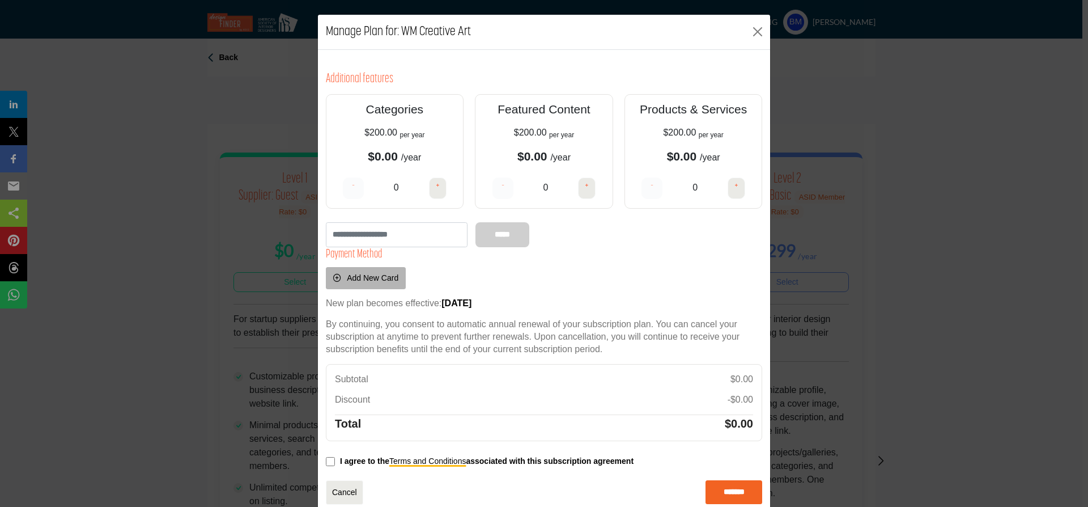
click at [725, 490] on input "*******" at bounding box center [734, 492] width 57 height 24
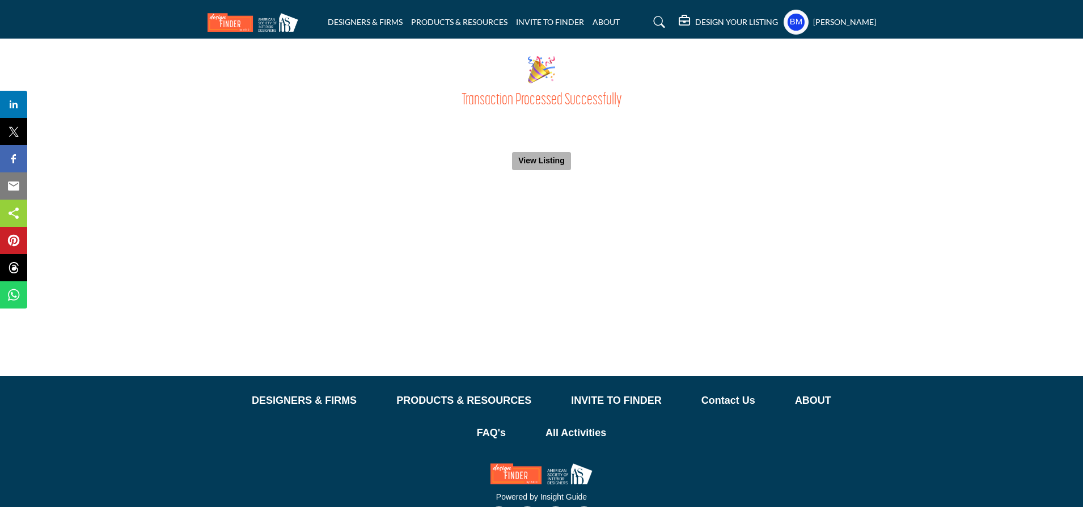
click at [546, 160] on button "View Listing" at bounding box center [541, 161] width 59 height 18
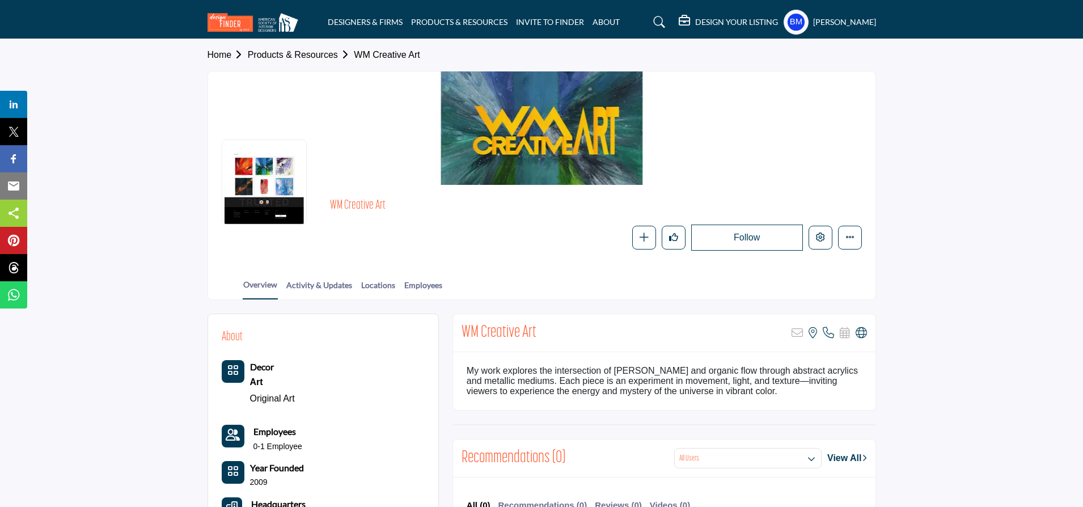
click at [804, 23] on profile-featured-dc3ac4de-4cd1-4178-a679-50ae619e6746 "Show hide supplier dropdown" at bounding box center [795, 22] width 25 height 25
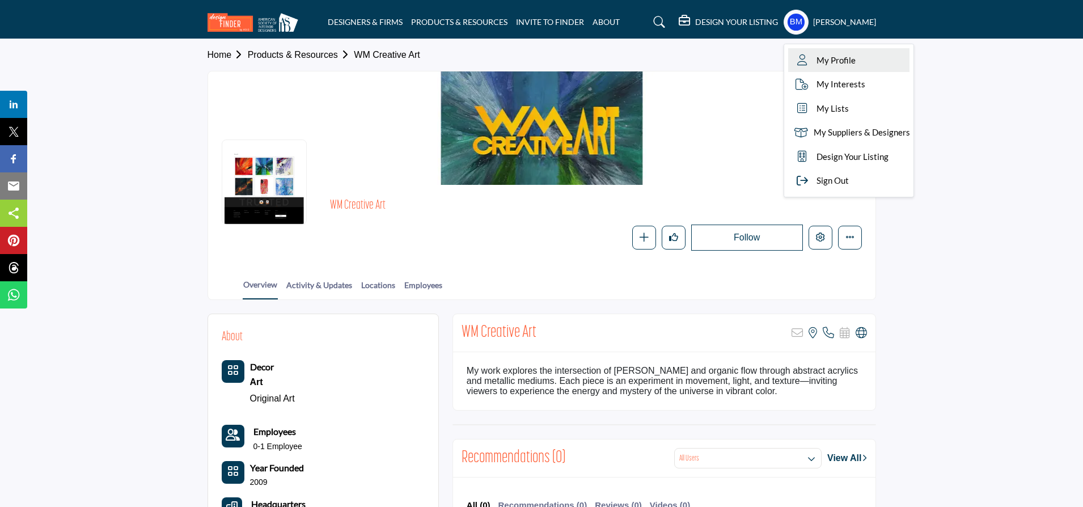
click at [839, 66] on span "My Profile" at bounding box center [835, 60] width 39 height 13
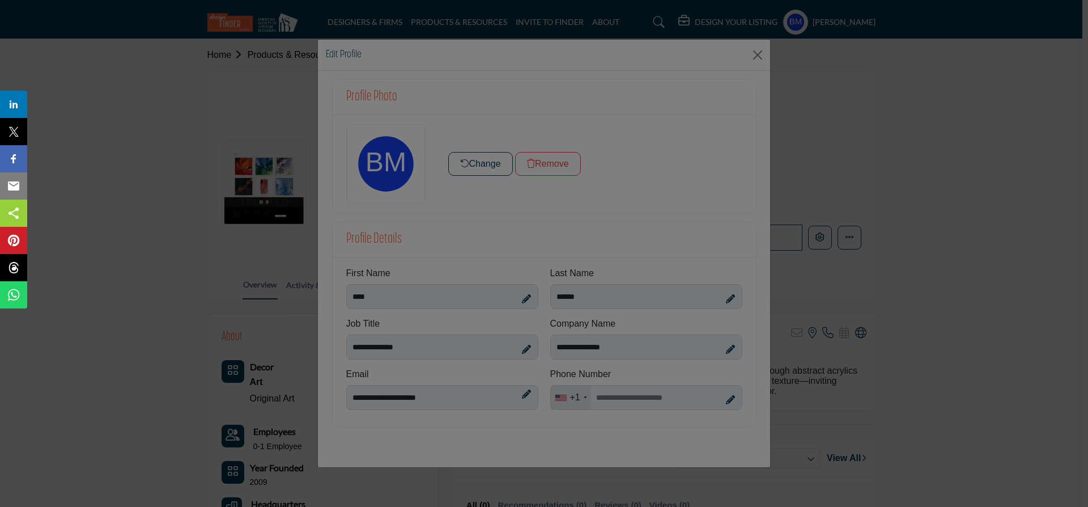
click at [482, 164] on div at bounding box center [544, 253] width 1088 height 507
click at [758, 55] on div at bounding box center [544, 253] width 1088 height 507
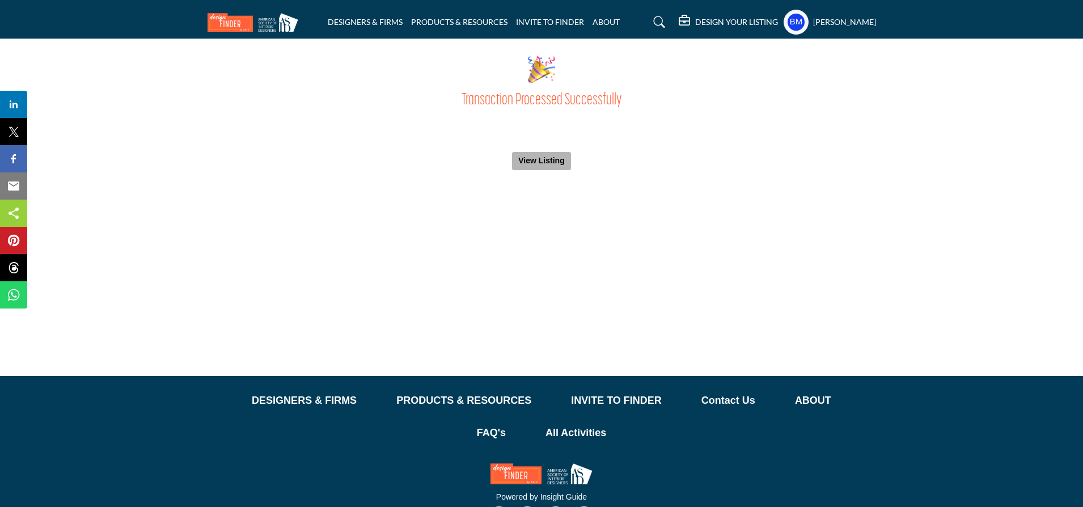
click at [538, 159] on button "View Listing" at bounding box center [541, 161] width 59 height 18
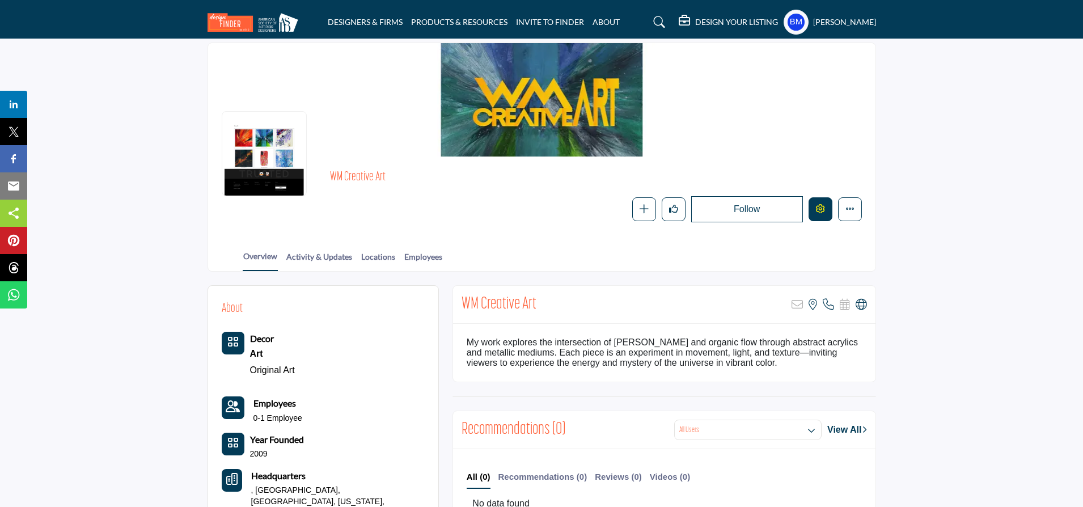
scroll to position [29, 0]
click at [820, 213] on icon "Edit company" at bounding box center [820, 207] width 9 height 9
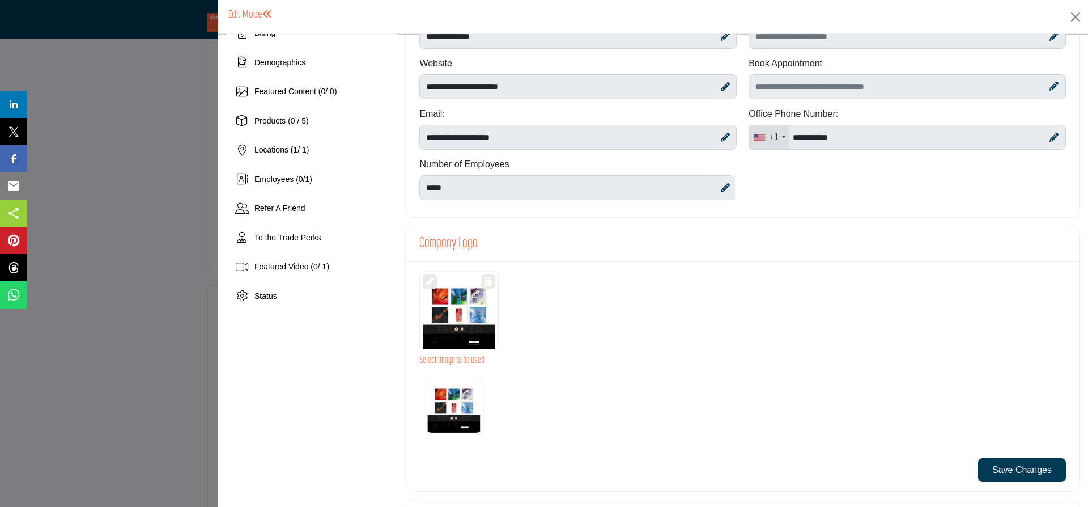
scroll to position [111, 0]
click at [452, 312] on div at bounding box center [459, 309] width 78 height 79
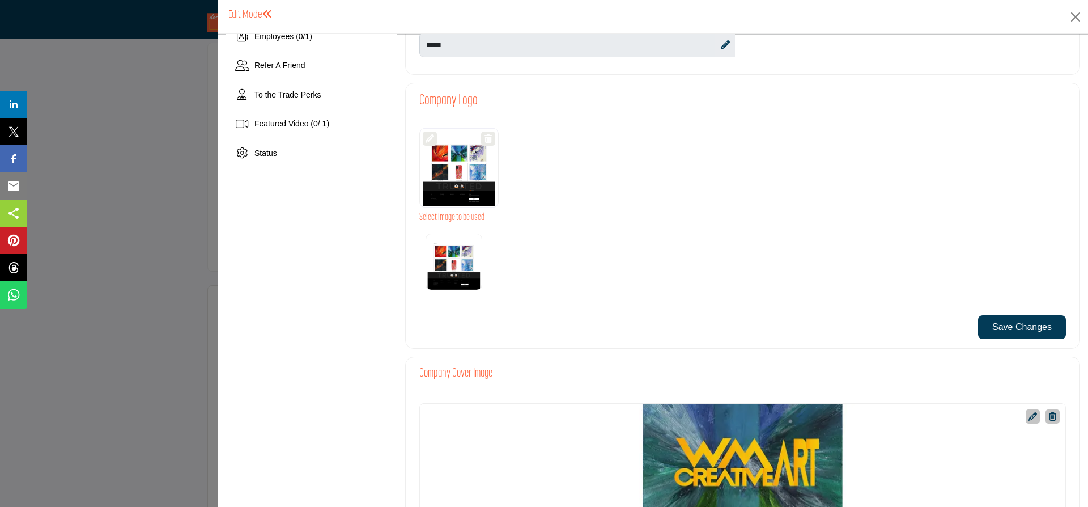
scroll to position [256, 0]
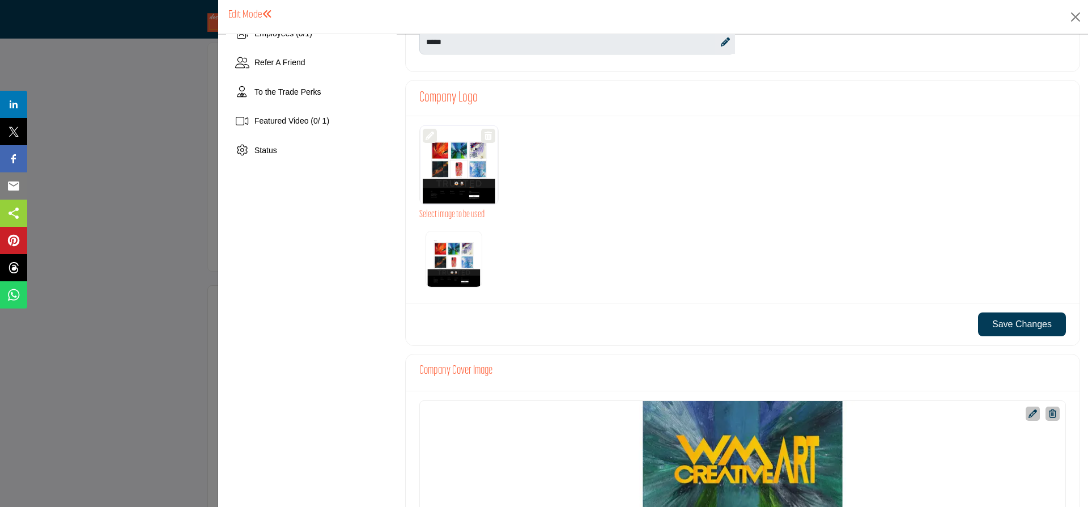
click at [452, 257] on img "Select Options" at bounding box center [454, 259] width 57 height 57
click at [425, 230] on label "Select Options" at bounding box center [453, 259] width 63 height 63
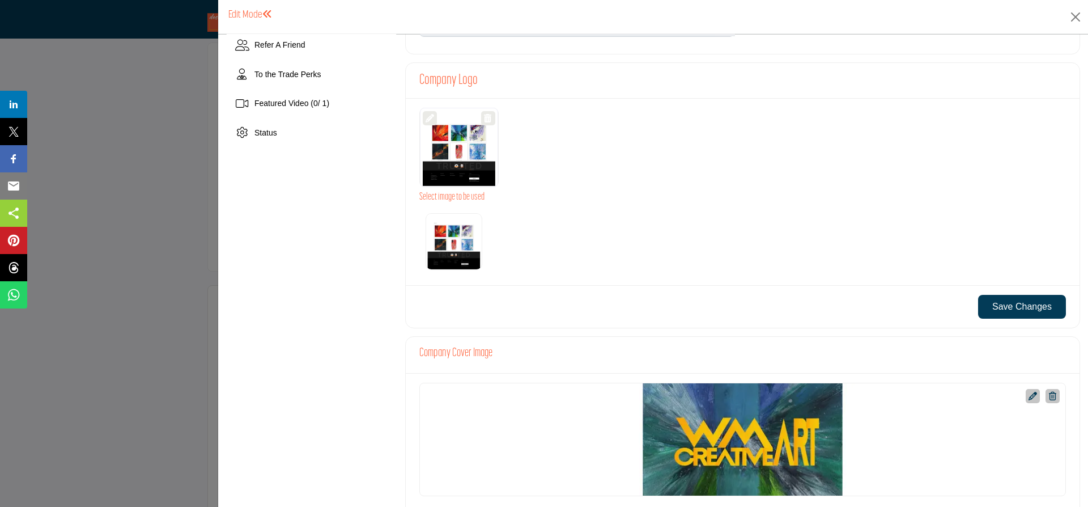
scroll to position [279, 0]
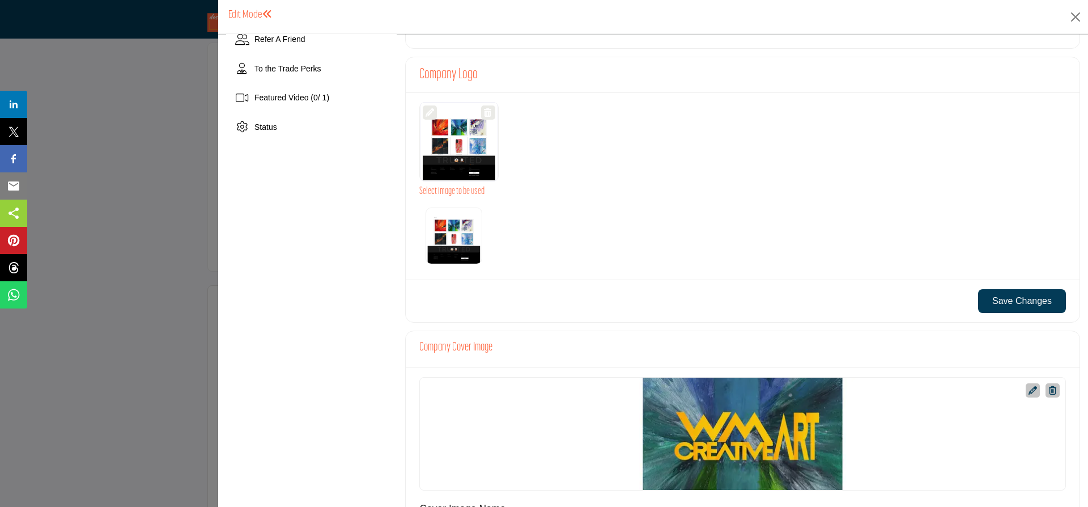
click at [431, 114] on icon at bounding box center [430, 112] width 9 height 9
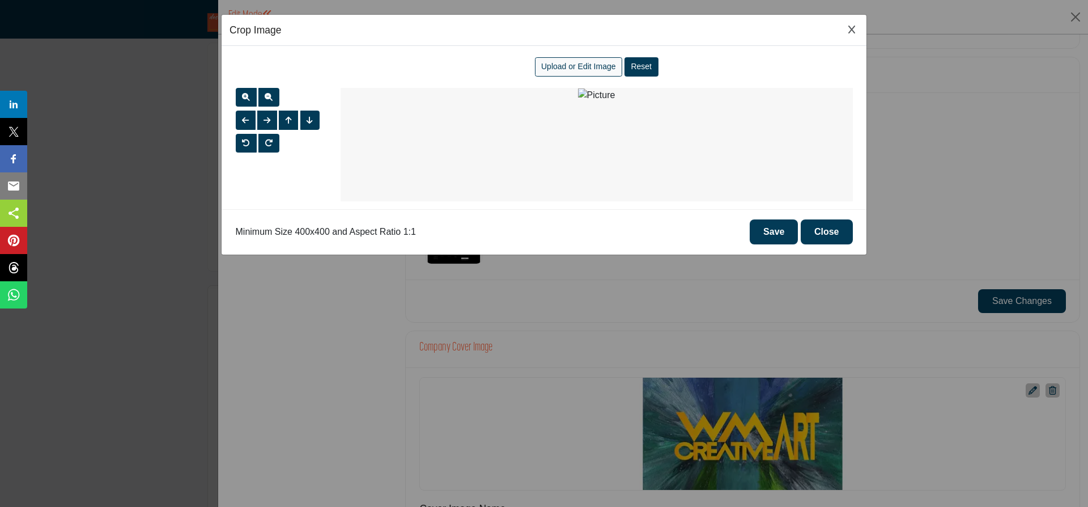
click at [571, 69] on span "Upload or Edit Image" at bounding box center [578, 66] width 75 height 9
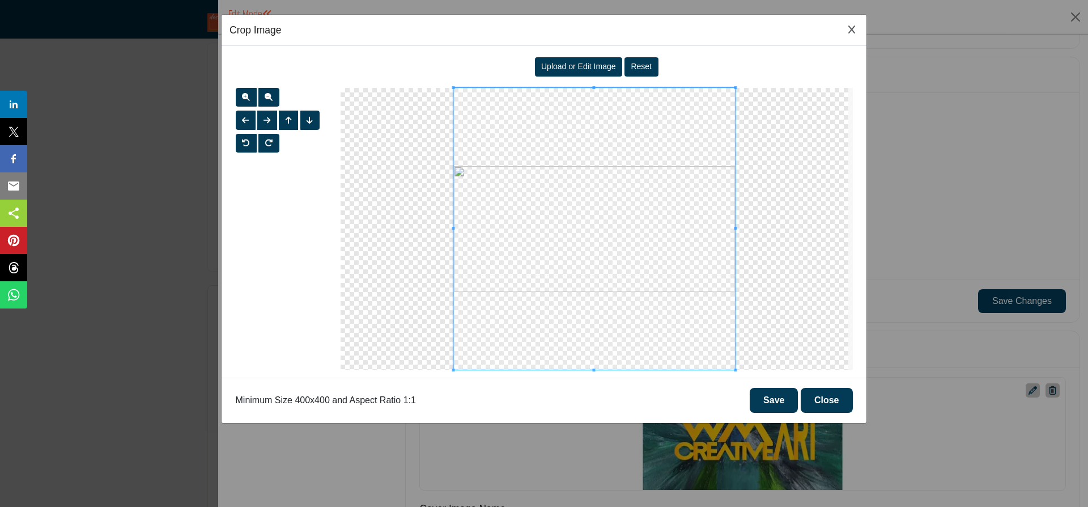
click at [778, 401] on button "Save" at bounding box center [774, 400] width 48 height 25
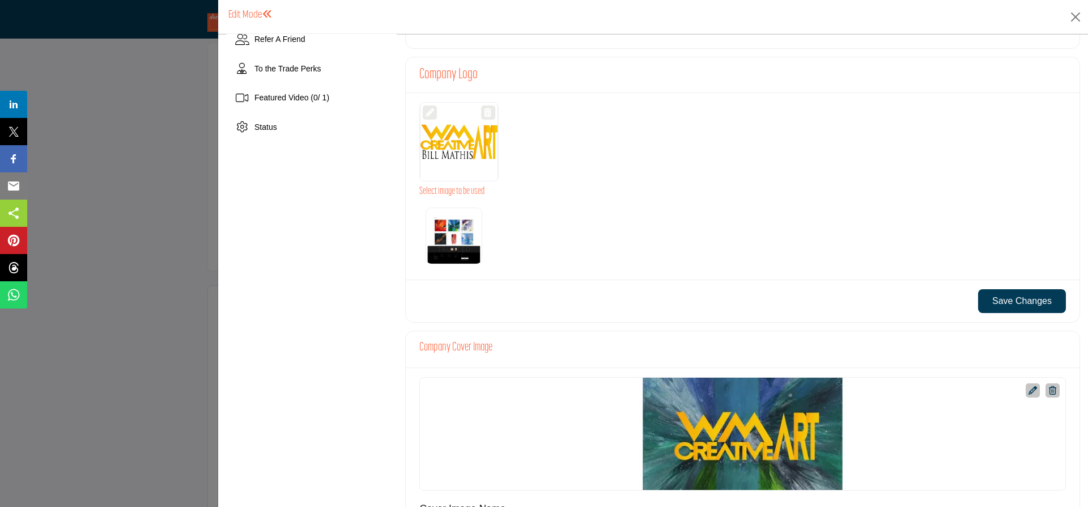
click at [426, 208] on label "Select Options" at bounding box center [453, 235] width 63 height 63
click at [445, 134] on div at bounding box center [459, 141] width 78 height 79
click at [1012, 296] on button "Save Changes" at bounding box center [1022, 301] width 88 height 24
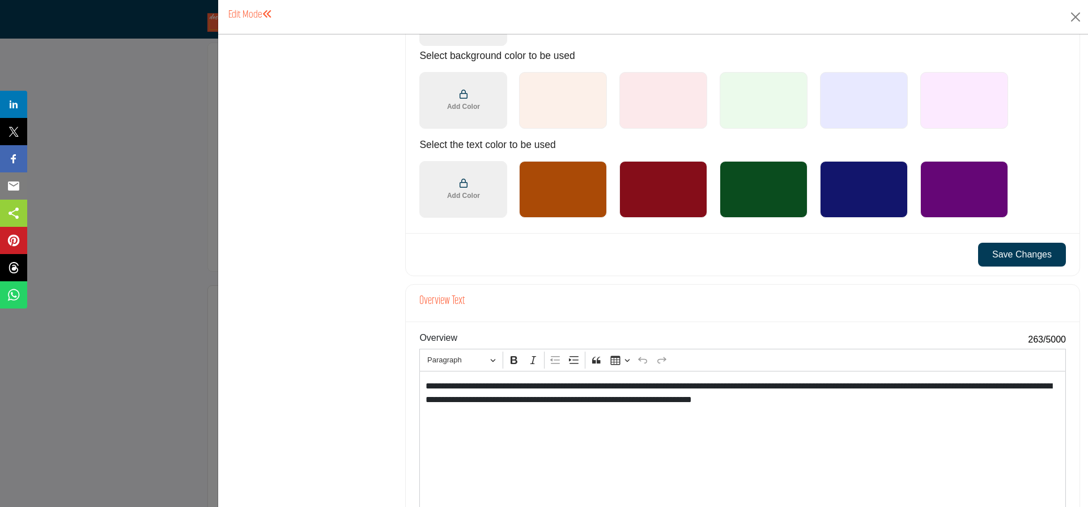
scroll to position [856, 0]
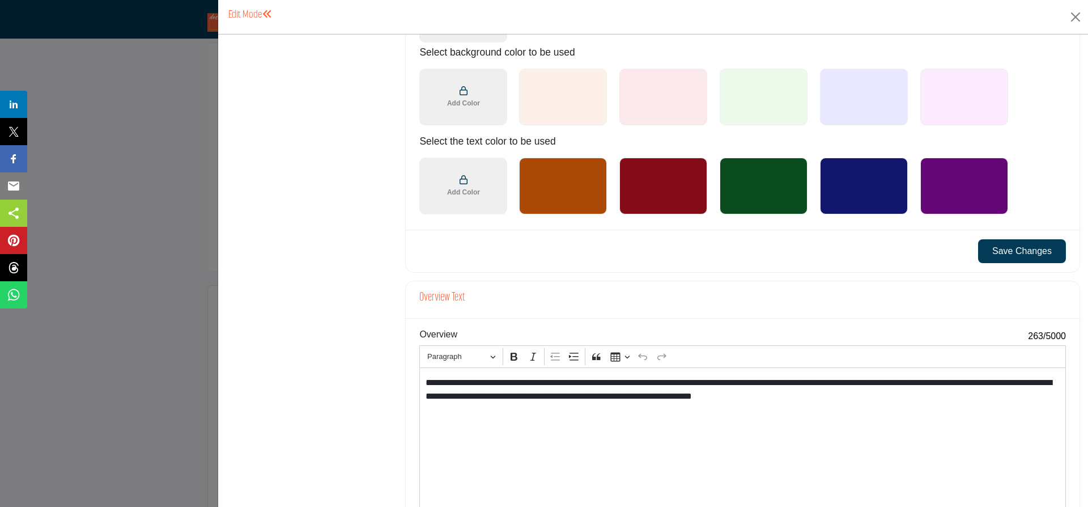
click at [1029, 252] on button "Save Changes" at bounding box center [1022, 251] width 88 height 24
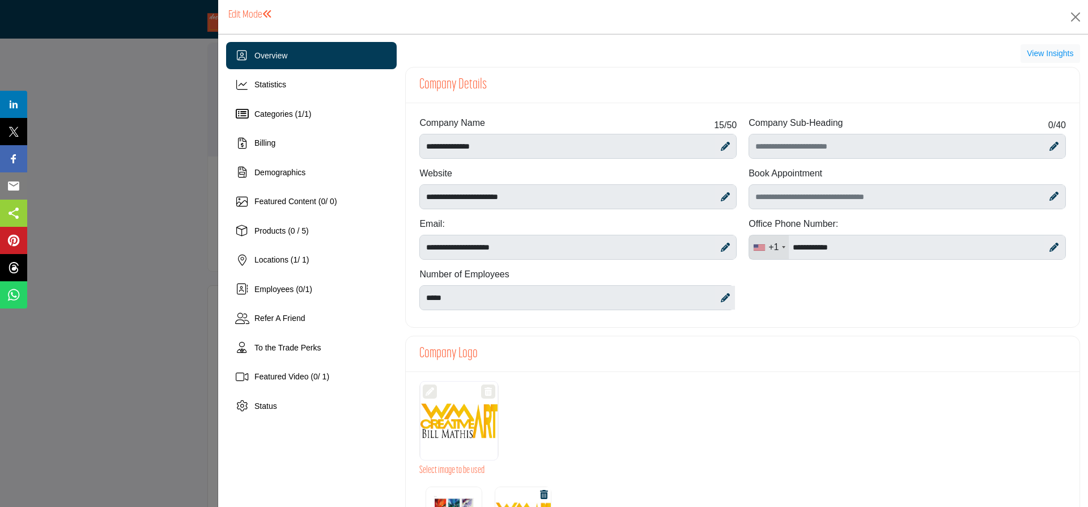
click at [244, 14] on h1 "Edit Mode" at bounding box center [250, 15] width 44 height 12
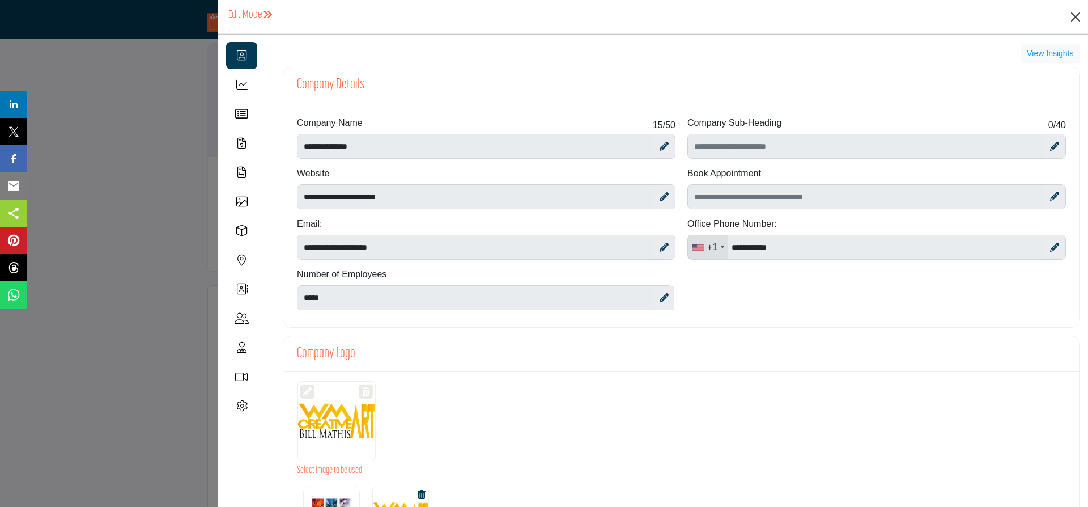
click at [1077, 15] on button "Close" at bounding box center [1075, 17] width 17 height 17
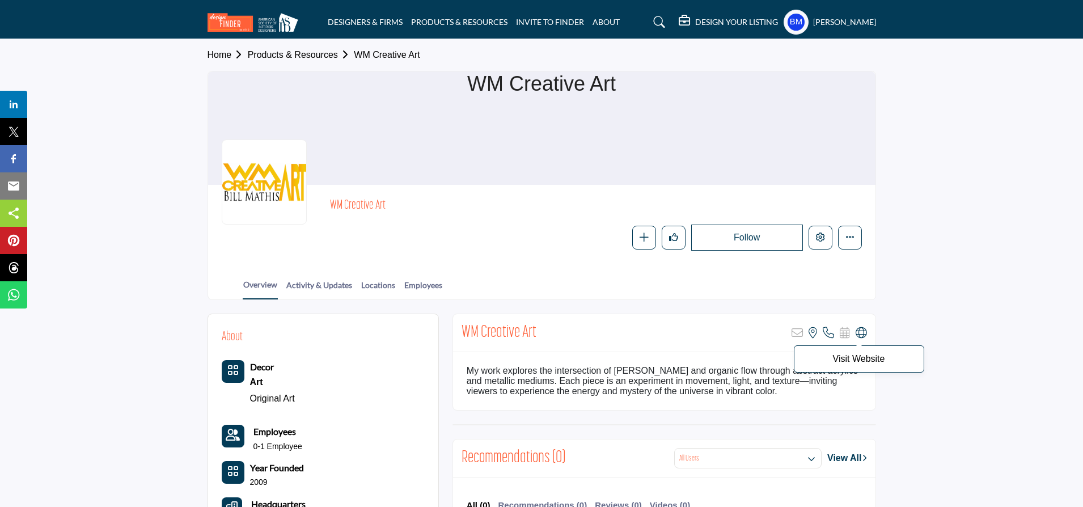
click at [862, 331] on icon at bounding box center [860, 332] width 11 height 11
click at [744, 20] on h5 "DESIGN YOUR LISTING" at bounding box center [736, 22] width 83 height 10
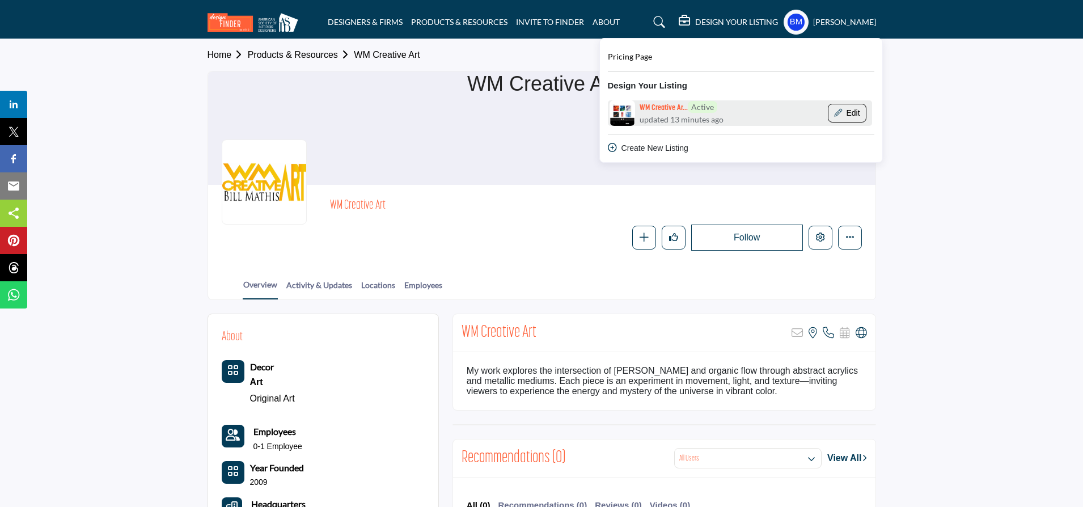
click at [865, 114] on button "Edit" at bounding box center [847, 113] width 39 height 19
